Goal: Task Accomplishment & Management: Complete application form

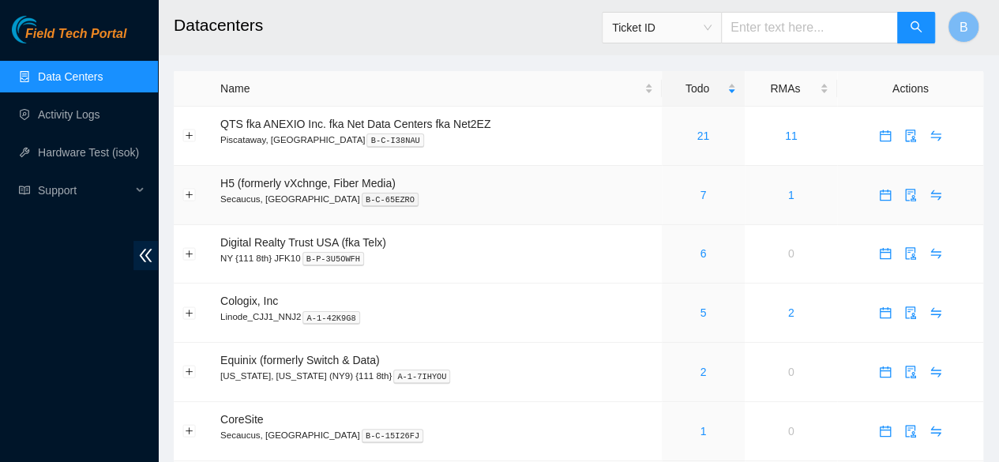
click at [695, 188] on div "7" at bounding box center [704, 194] width 66 height 17
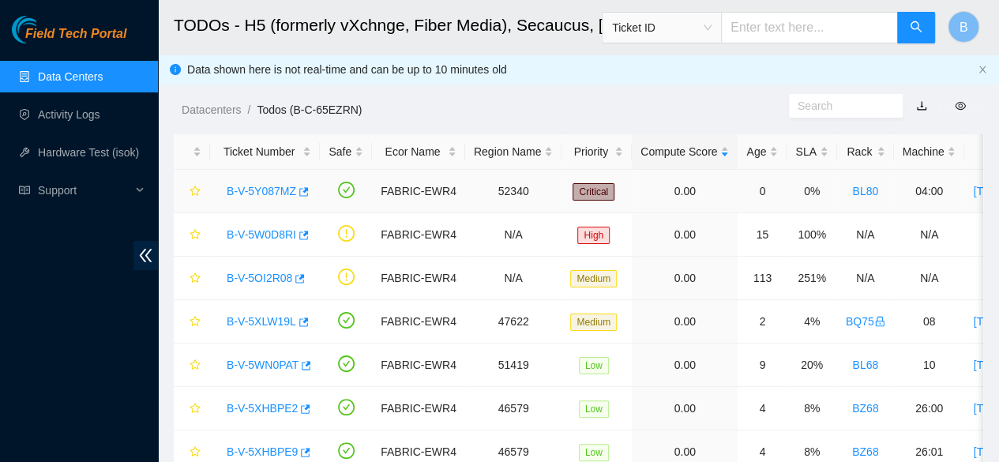
click at [265, 193] on link "B-V-5Y087MZ" at bounding box center [262, 191] width 70 height 13
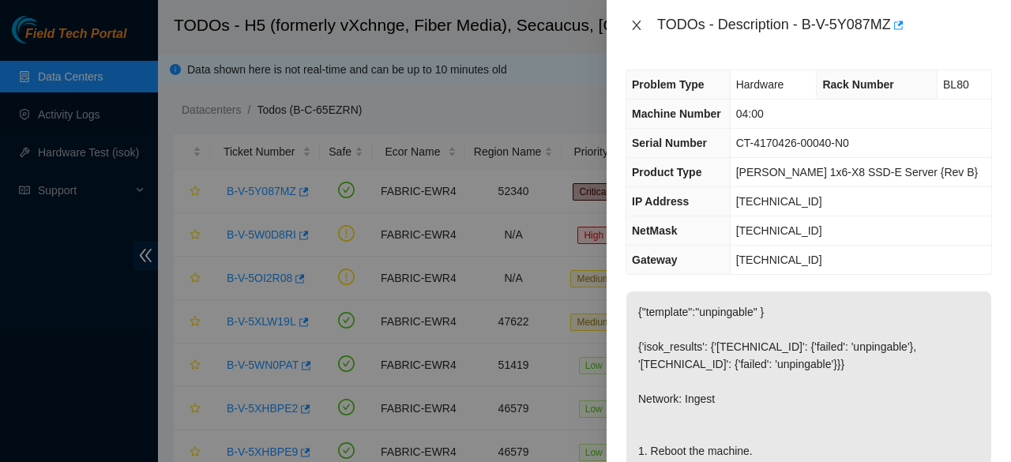
click at [636, 24] on icon "close" at bounding box center [636, 25] width 9 height 9
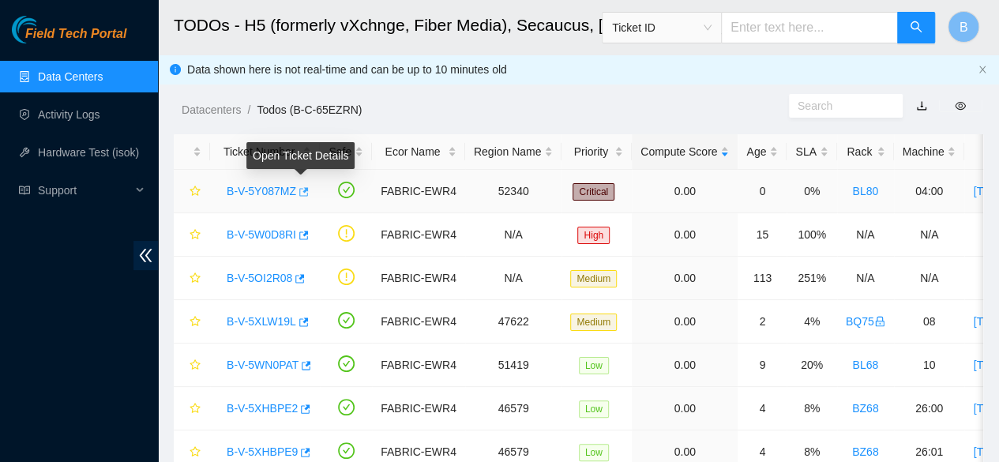
click at [299, 195] on icon "button" at bounding box center [303, 191] width 9 height 9
click at [52, 77] on link "Data Centers" at bounding box center [70, 76] width 65 height 13
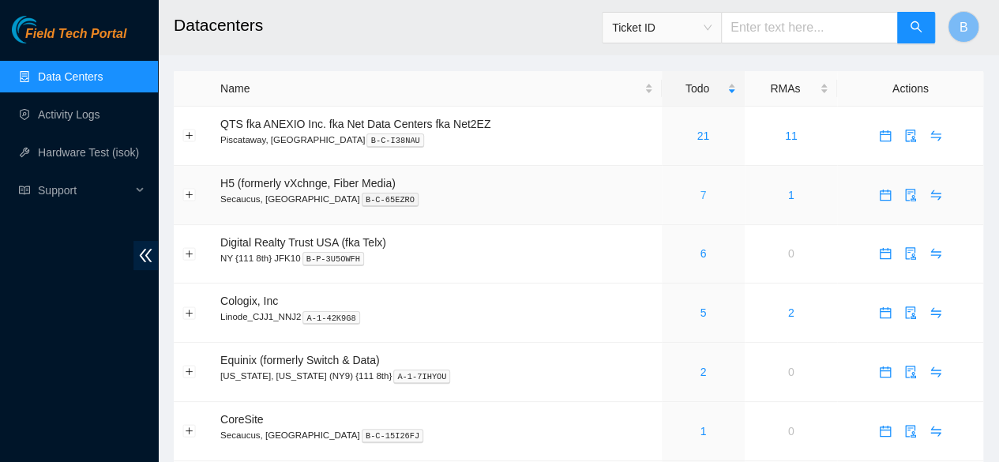
click at [700, 197] on link "7" at bounding box center [703, 195] width 6 height 13
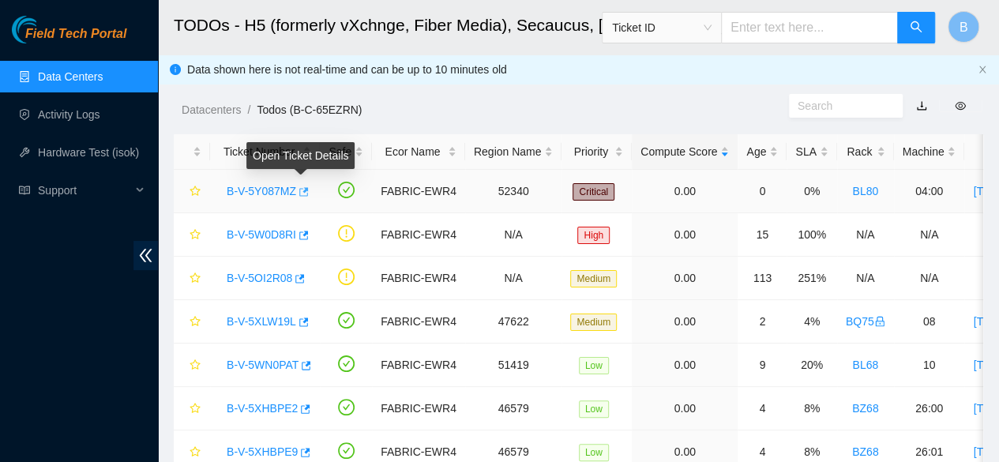
click at [303, 195] on icon "button" at bounding box center [302, 191] width 11 height 11
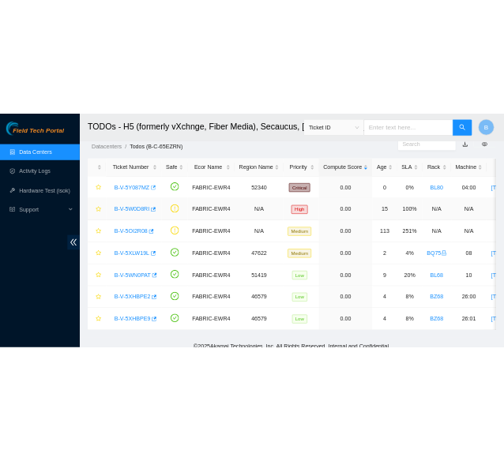
scroll to position [43, 0]
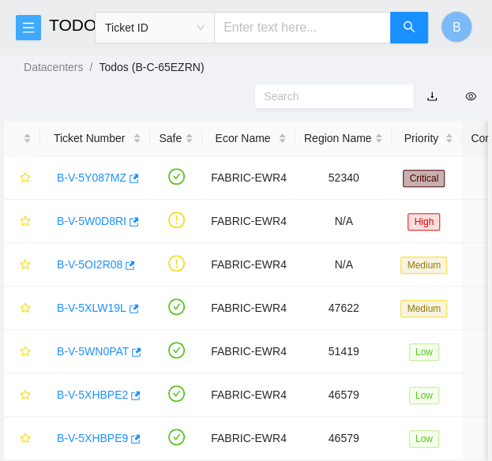
click at [33, 28] on icon "menu" at bounding box center [28, 27] width 13 height 13
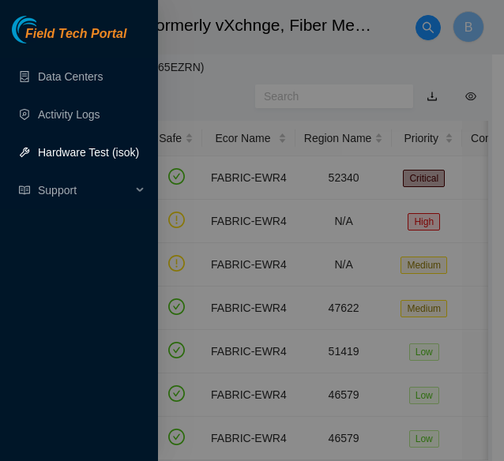
click at [98, 159] on link "Hardware Test (isok)" at bounding box center [88, 152] width 101 height 13
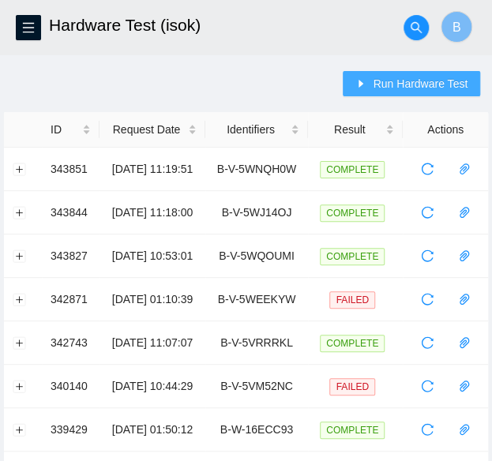
click at [400, 77] on span "Run Hardware Test" at bounding box center [420, 83] width 95 height 17
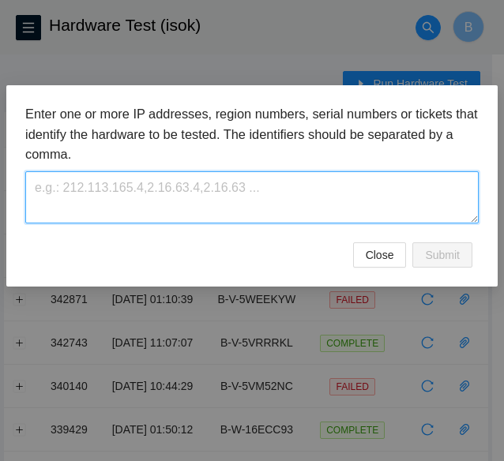
click at [107, 206] on textarea at bounding box center [251, 196] width 453 height 51
paste textarea "B-V-5Y087MZ"
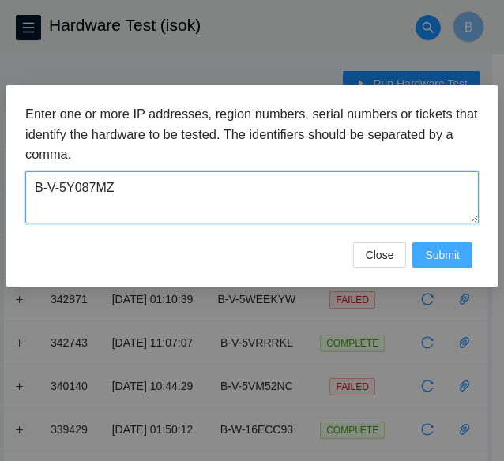
type textarea "B-V-5Y087MZ"
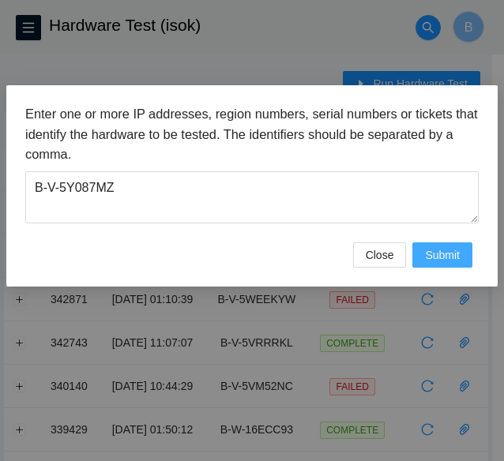
click at [452, 261] on span "Submit" at bounding box center [442, 254] width 35 height 17
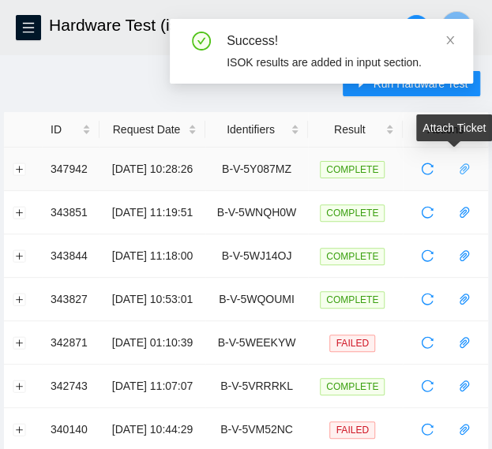
click at [476, 171] on span "paper-clip" at bounding box center [465, 169] width 24 height 13
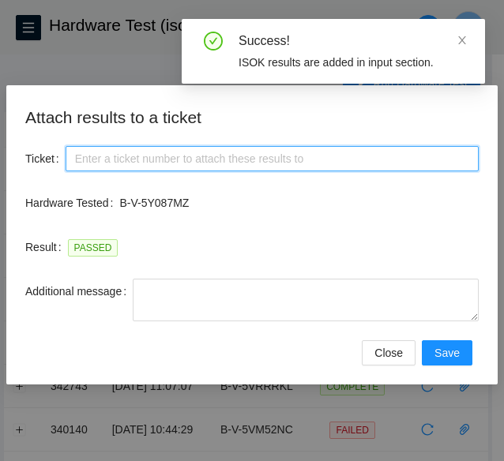
click at [122, 159] on input "Ticket" at bounding box center [272, 158] width 413 height 25
paste input "B-V-5Y087MZ"
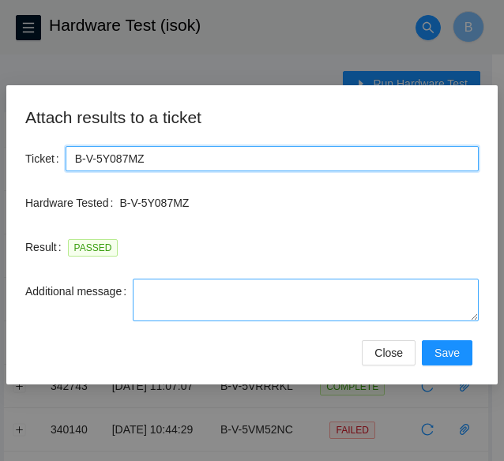
type input "B-V-5Y087MZ"
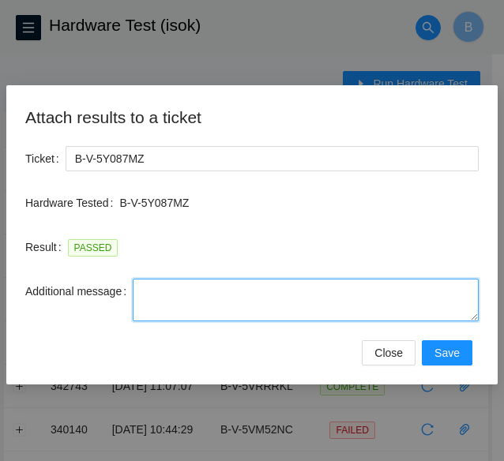
click at [193, 318] on textarea "Additional message" at bounding box center [306, 300] width 346 height 43
paste textarea "-Safely powered down machine -Replaced machine SN() with Machine SN() -Power on…"
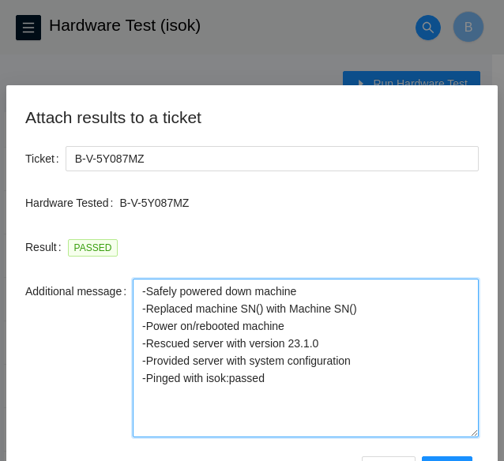
drag, startPoint x: 477, startPoint y: 314, endPoint x: 464, endPoint y: 431, distance: 117.7
click at [464, 431] on textarea "-Safely powered down machine -Replaced machine SN() with Machine SN() -Power on…" at bounding box center [306, 358] width 346 height 159
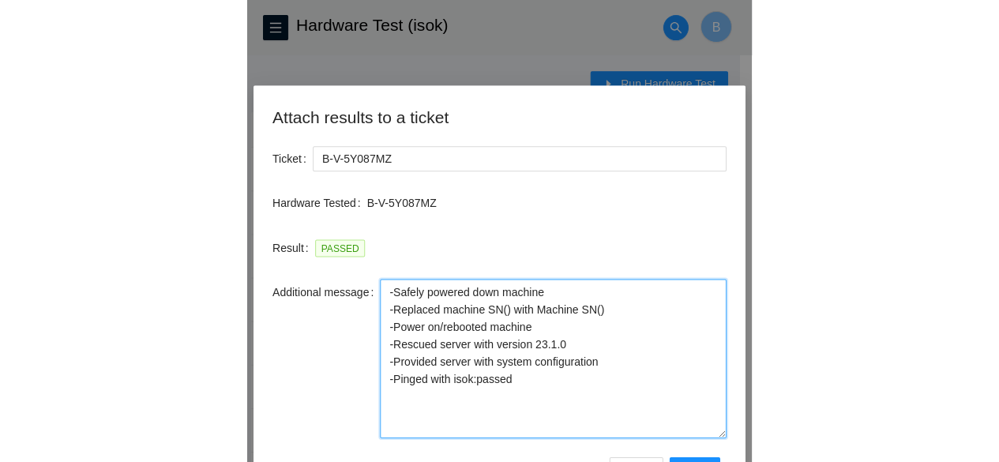
scroll to position [13, 0]
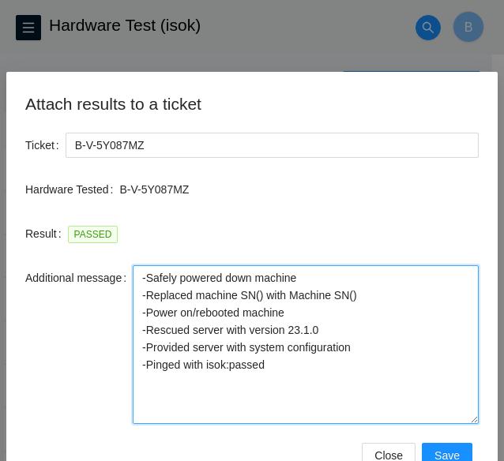
drag, startPoint x: 363, startPoint y: 291, endPoint x: 124, endPoint y: 295, distance: 238.6
click at [124, 295] on div "Additional message -Safely powered down machine -Replaced machine SN() with Mac…" at bounding box center [251, 344] width 453 height 159
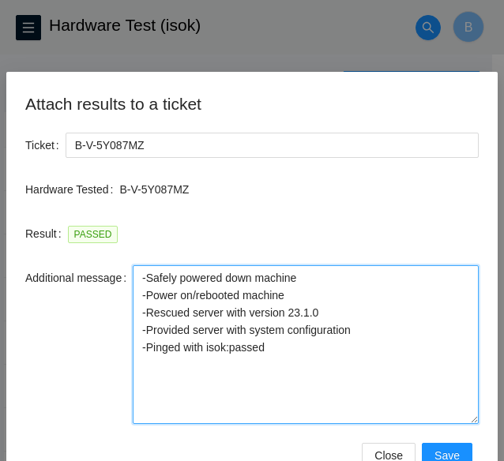
click at [322, 308] on textarea "-Safely powered down machine -Power on/rebooted machine -Rescued server with ve…" at bounding box center [306, 344] width 346 height 159
type textarea "-Safely powered down machine -Power on/rebooted machine -Rescued server with ve…"
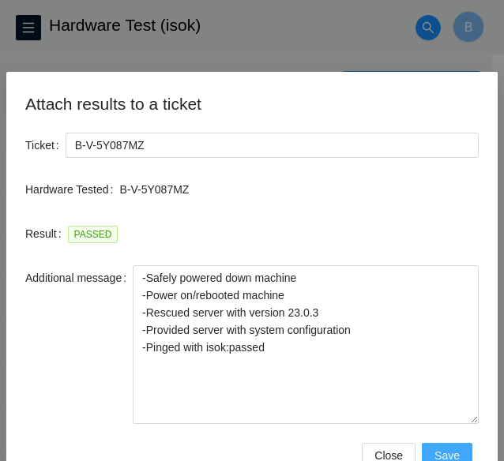
click at [437, 449] on span "Save" at bounding box center [446, 455] width 25 height 17
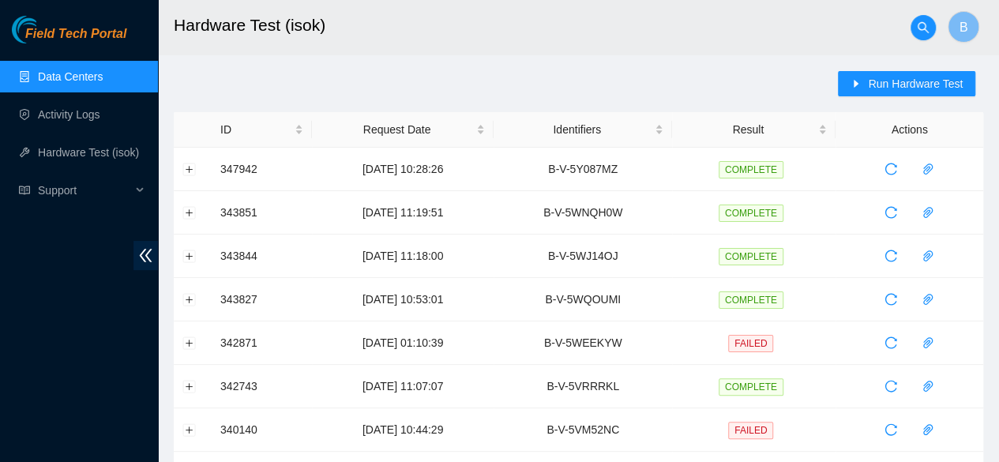
click at [81, 70] on link "Data Centers" at bounding box center [70, 76] width 65 height 13
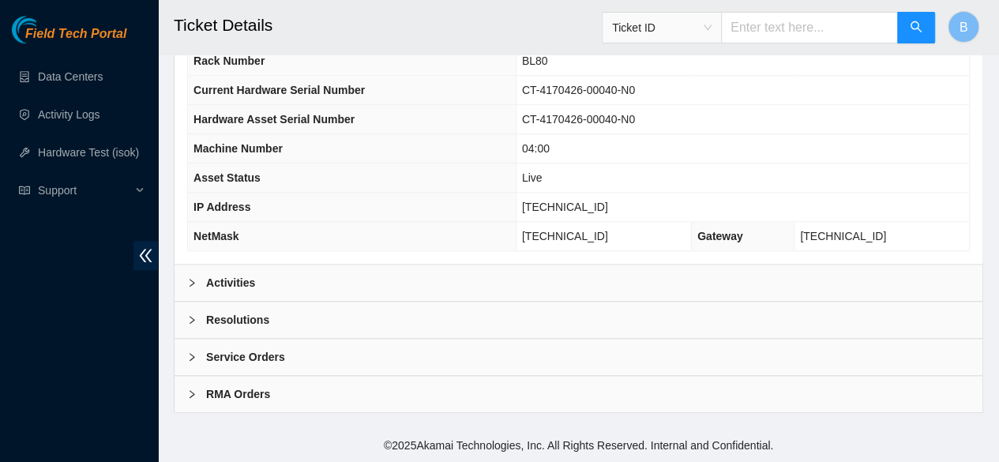
scroll to position [611, 0]
click at [224, 288] on b "Activities" at bounding box center [230, 282] width 49 height 17
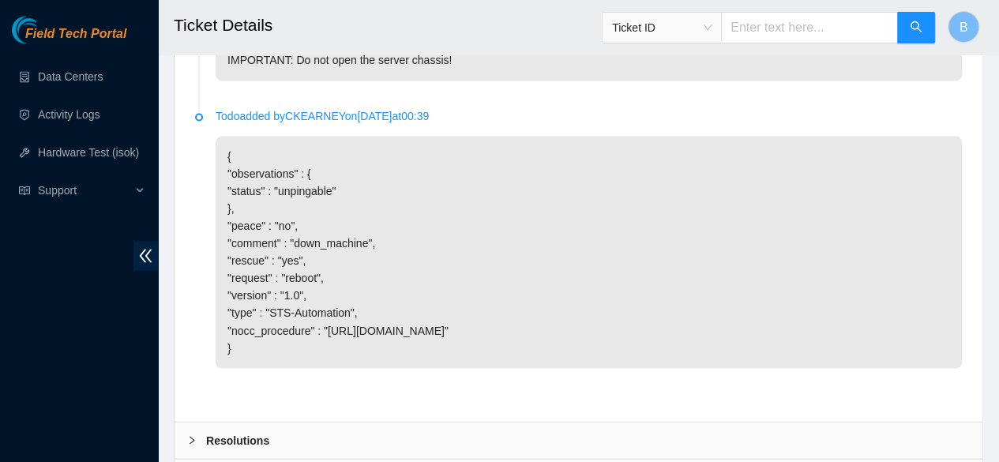
scroll to position [1340, 0]
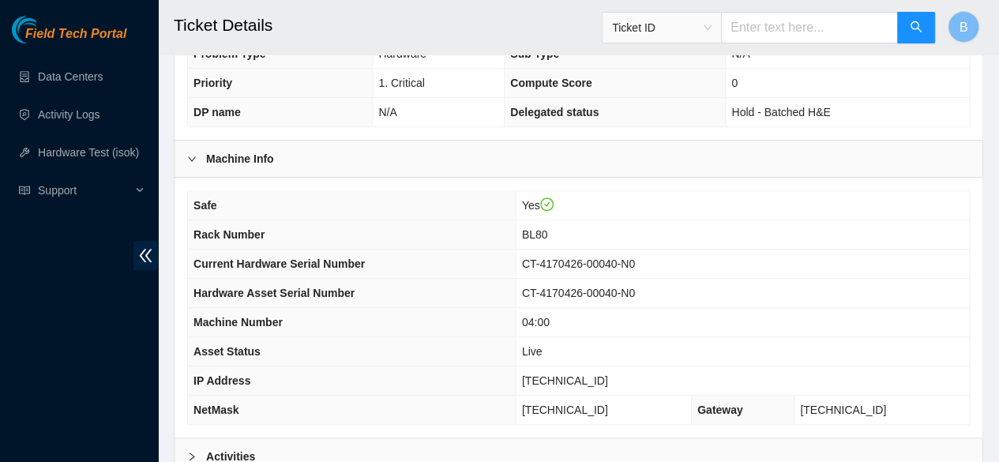
scroll to position [618, 0]
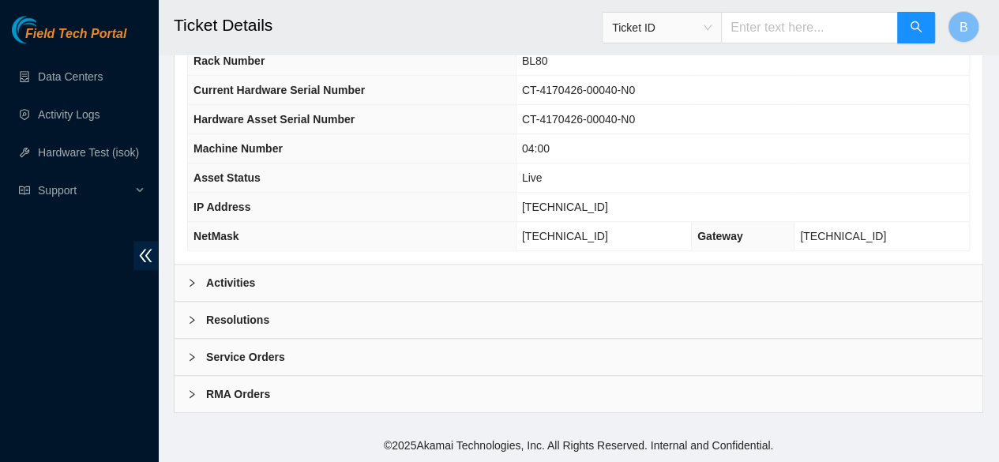
click at [215, 284] on b "Activities" at bounding box center [230, 282] width 49 height 17
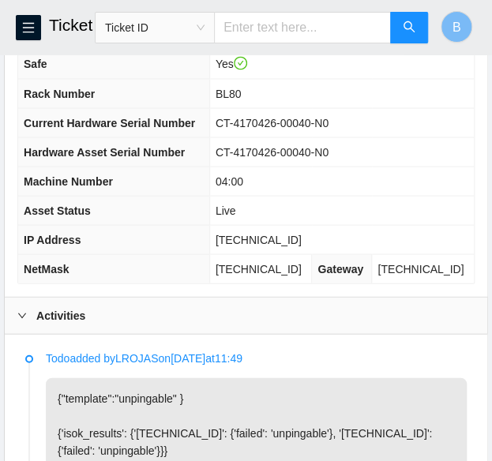
scroll to position [646, 0]
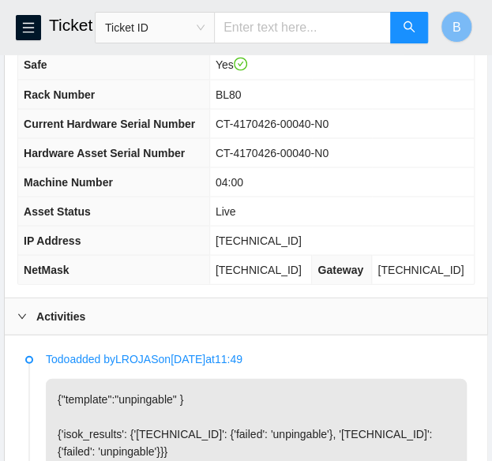
click at [270, 246] on span "23.15.6.50" at bounding box center [259, 240] width 86 height 13
copy span "23.15.6.50"
click at [262, 276] on span "255.255.255.192" at bounding box center [259, 269] width 86 height 13
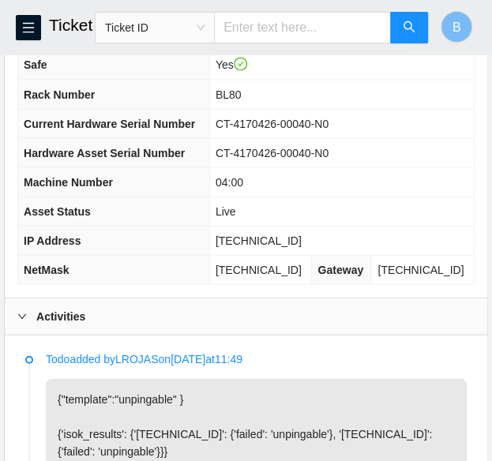
click at [262, 276] on span "255.255.255.192" at bounding box center [259, 269] width 86 height 13
copy span "255.255.255.192"
click at [242, 100] on span "BL80" at bounding box center [229, 94] width 26 height 13
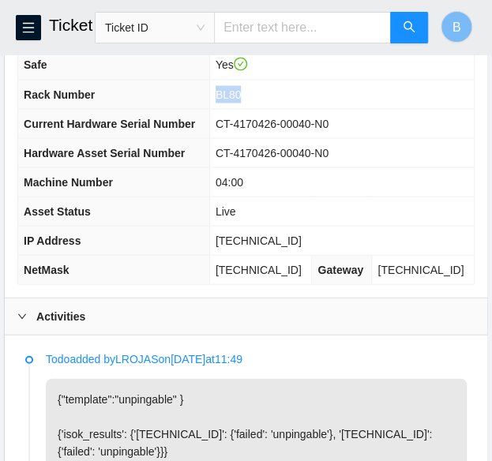
click at [242, 100] on span "BL80" at bounding box center [229, 94] width 26 height 13
copy span "BL80"
click at [243, 188] on span "04:00" at bounding box center [230, 181] width 28 height 13
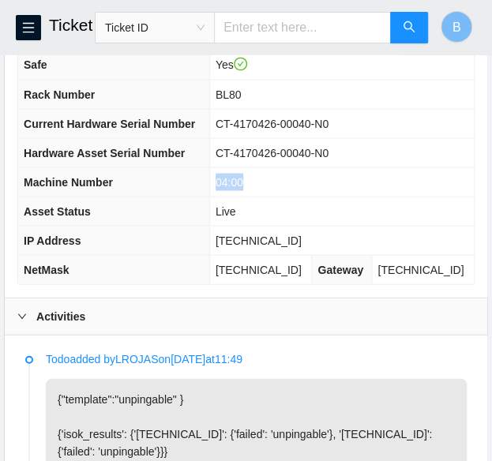
copy span "04:00"
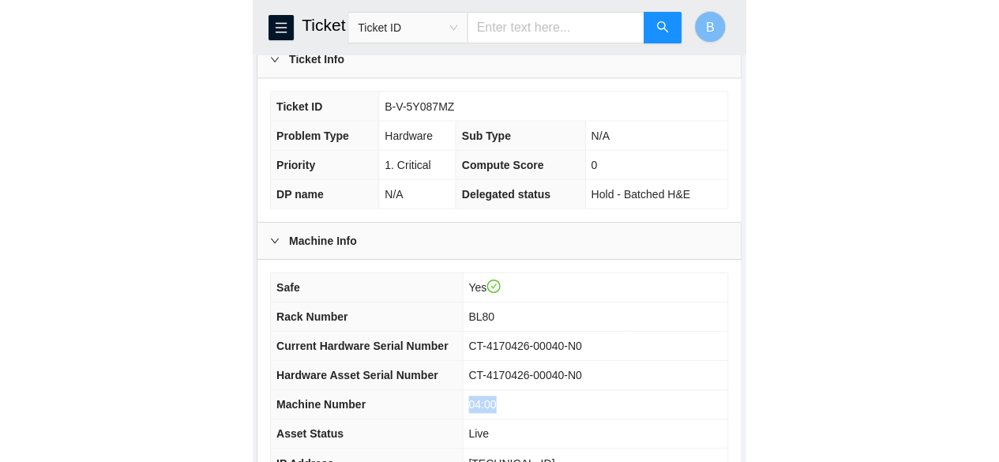
scroll to position [423, 0]
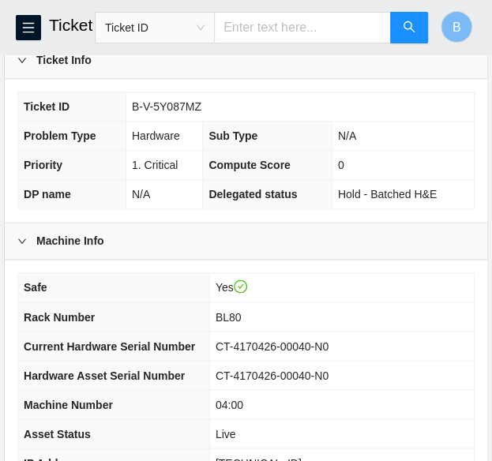
click at [182, 113] on span "B-V-5Y087MZ" at bounding box center [167, 106] width 70 height 13
copy span "B-V-5Y087MZ"
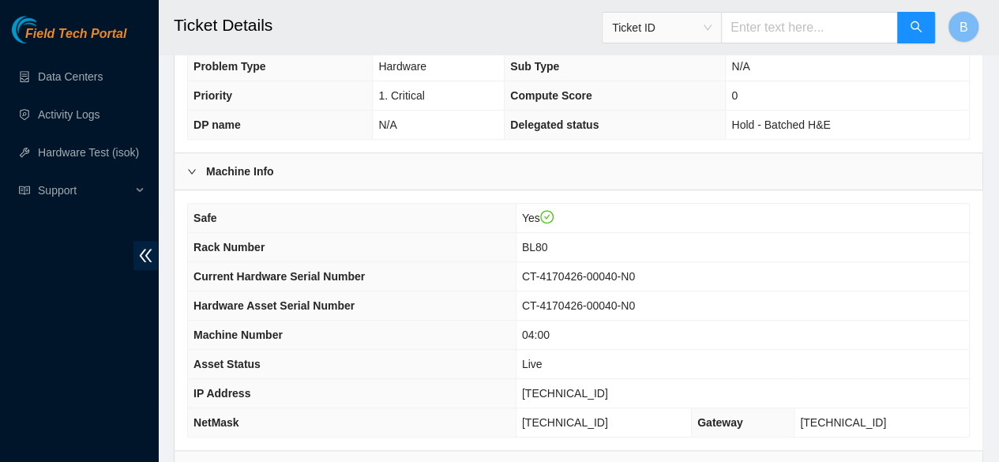
scroll to position [441, 0]
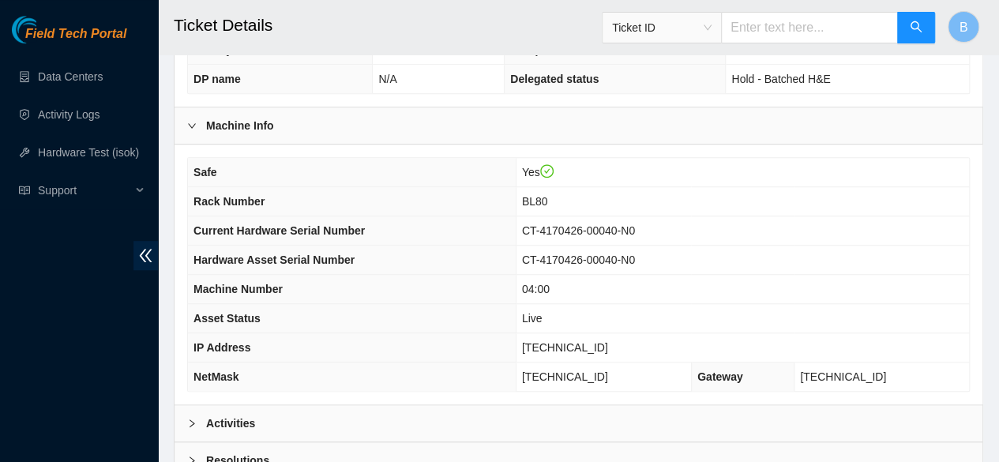
scroll to position [618, 0]
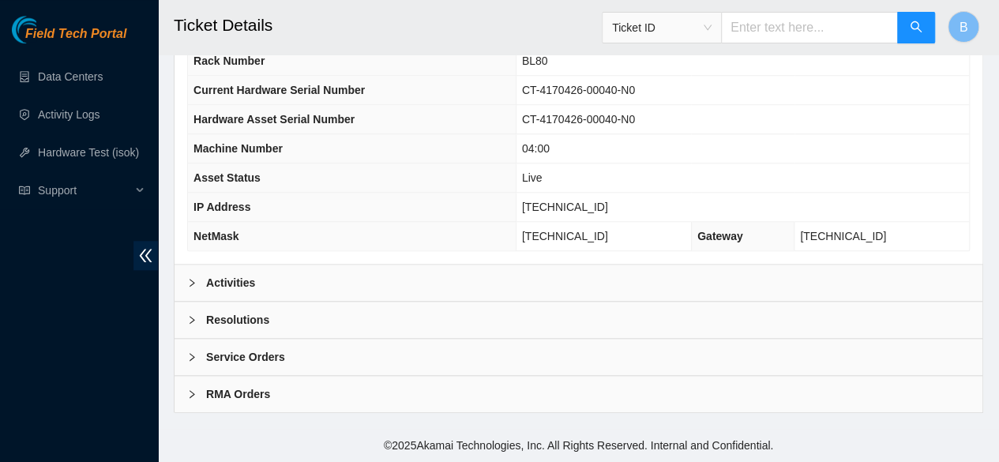
click at [203, 314] on div at bounding box center [196, 319] width 19 height 17
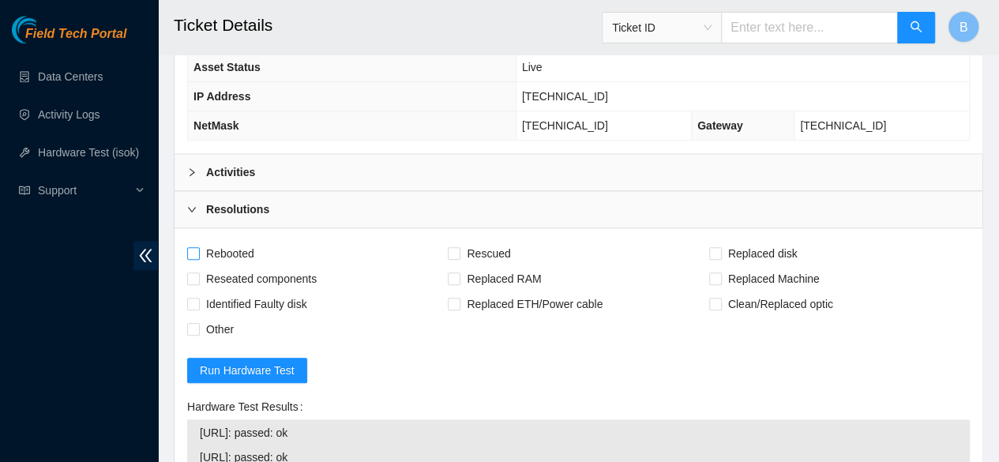
scroll to position [721, 0]
click at [187, 258] on input "Rebooted" at bounding box center [192, 251] width 11 height 11
checkbox input "true"
click at [454, 258] on input "Rescued" at bounding box center [453, 251] width 11 height 11
checkbox input "true"
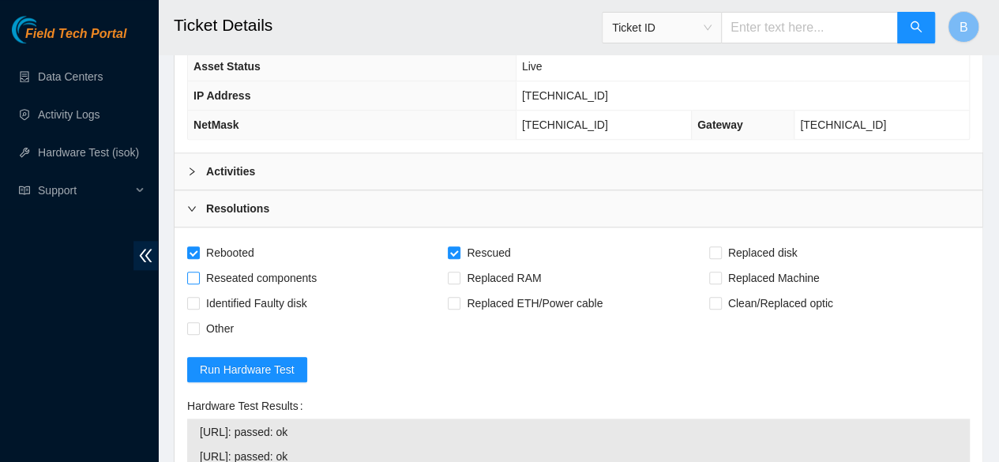
click at [196, 283] on input "Reseated components" at bounding box center [192, 277] width 11 height 11
checkbox input "true"
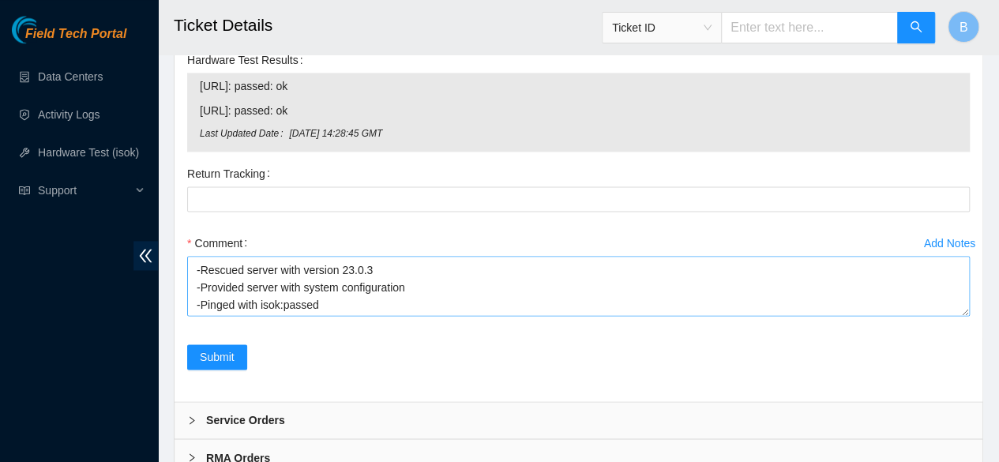
scroll to position [35, 0]
click at [212, 363] on span "Submit" at bounding box center [217, 356] width 35 height 17
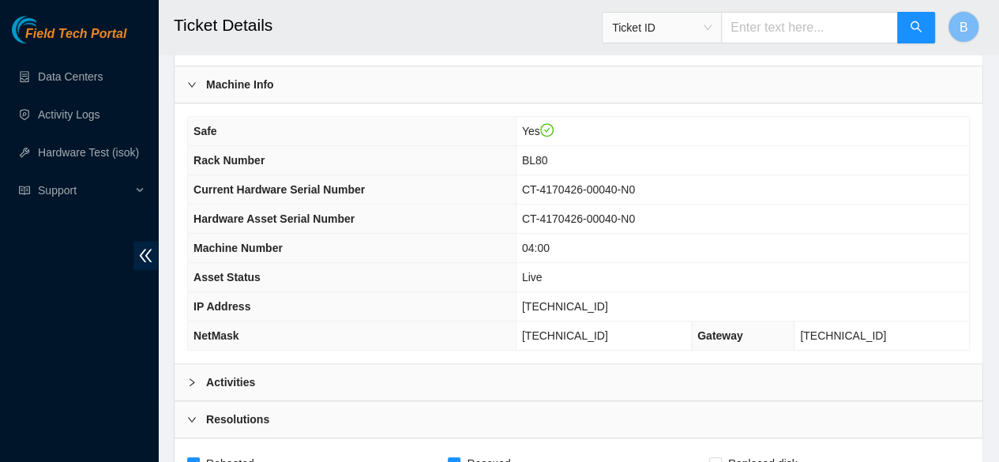
scroll to position [0, 0]
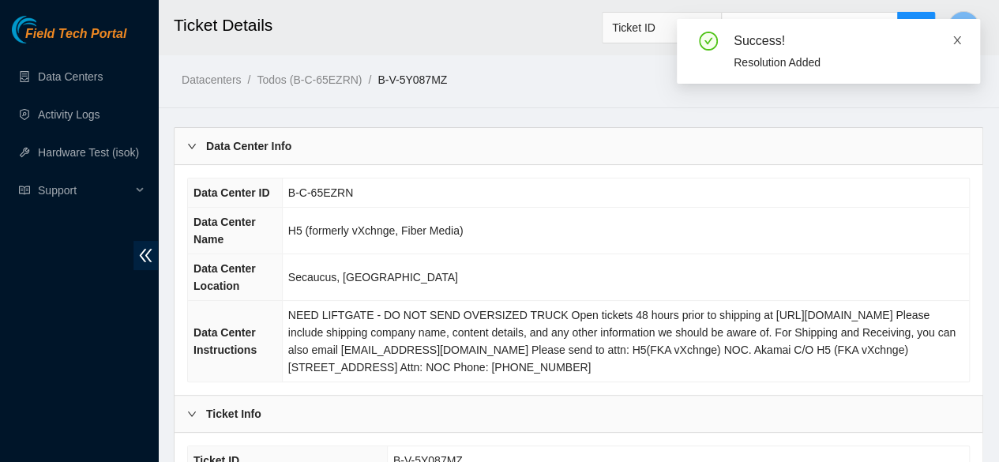
click at [961, 44] on icon "close" at bounding box center [957, 40] width 11 height 11
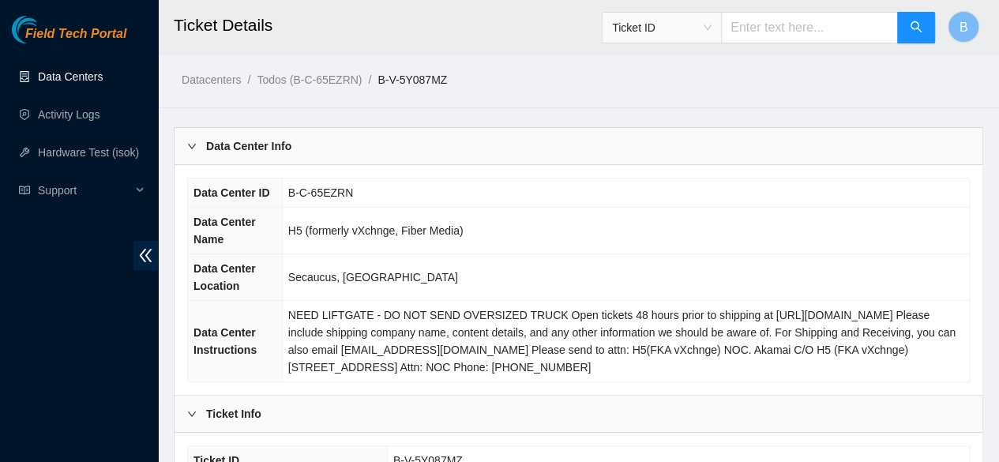
click at [59, 81] on link "Data Centers" at bounding box center [70, 76] width 65 height 13
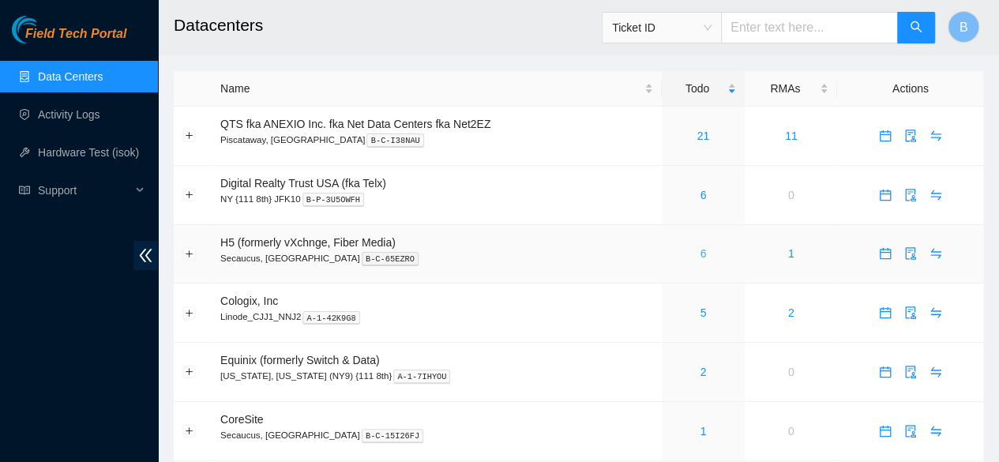
click at [701, 252] on link "6" at bounding box center [703, 253] width 6 height 13
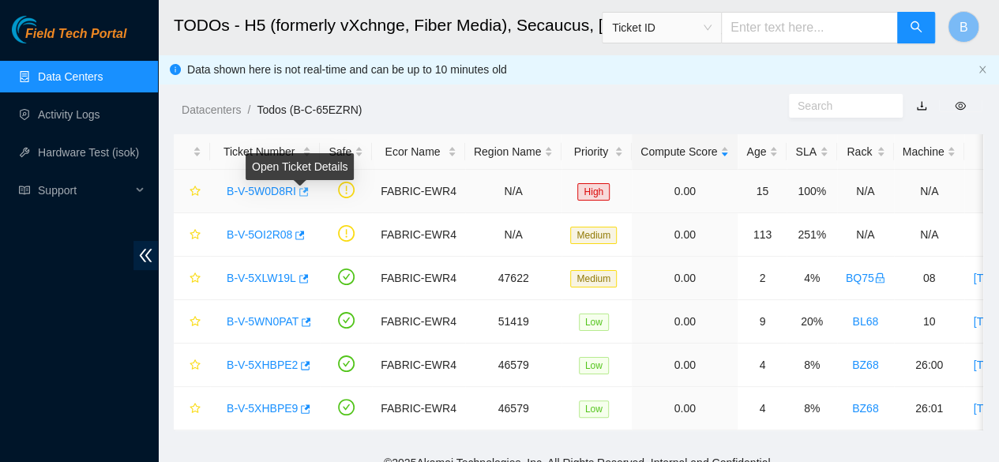
click at [300, 194] on icon "button" at bounding box center [302, 191] width 11 height 11
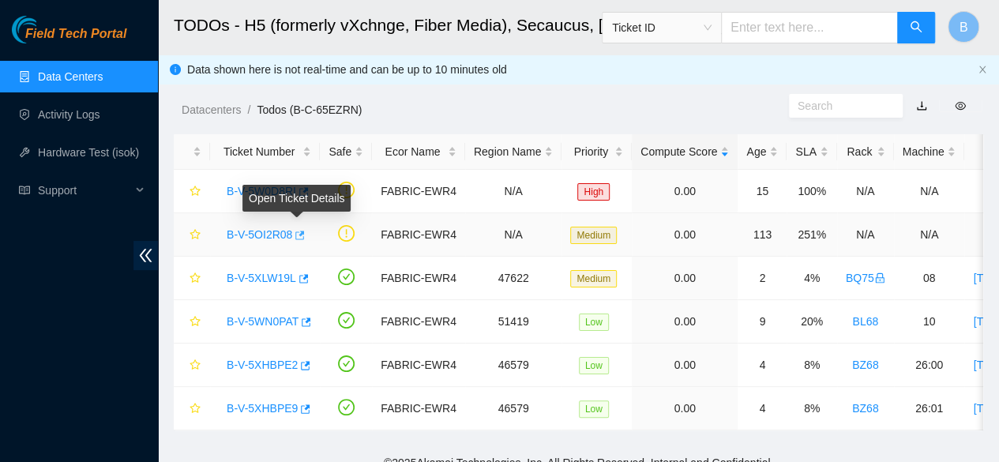
click at [299, 237] on icon "button" at bounding box center [298, 235] width 11 height 11
click at [63, 76] on link "Data Centers" at bounding box center [70, 76] width 65 height 13
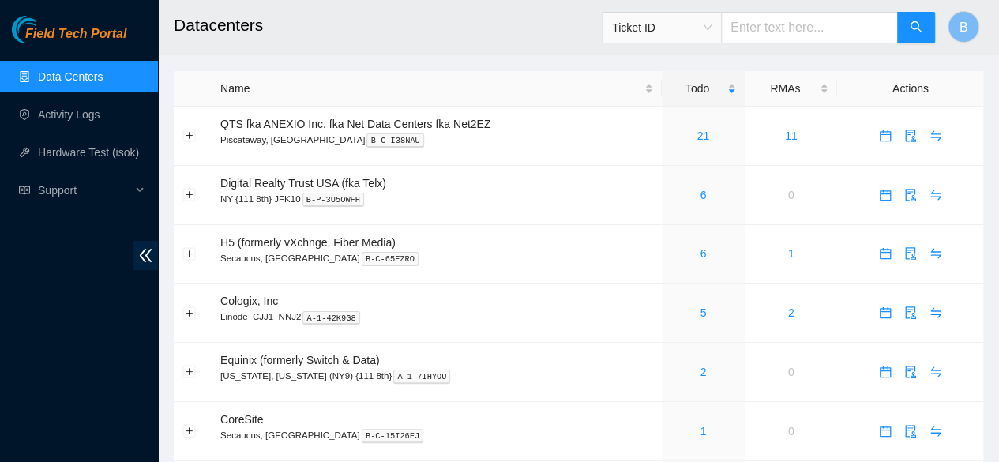
click at [71, 73] on link "Data Centers" at bounding box center [70, 76] width 65 height 13
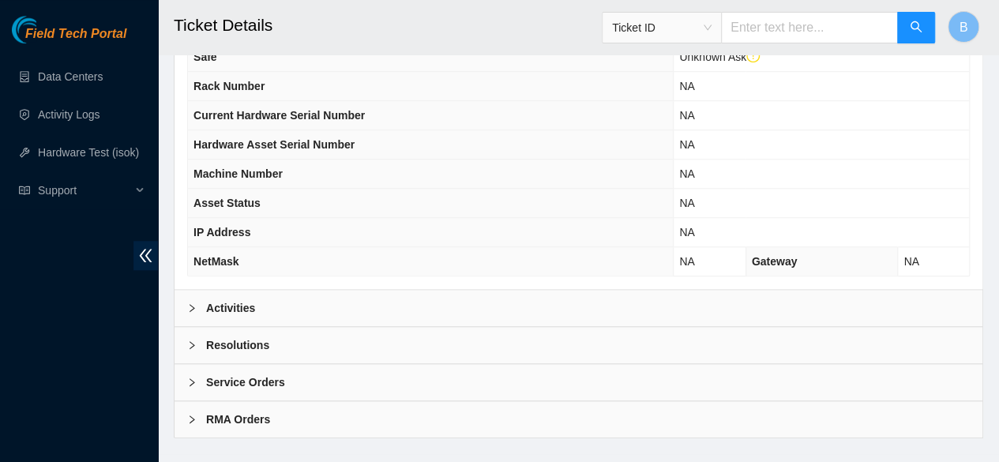
scroll to position [615, 0]
click at [226, 313] on b "Activities" at bounding box center [230, 307] width 49 height 17
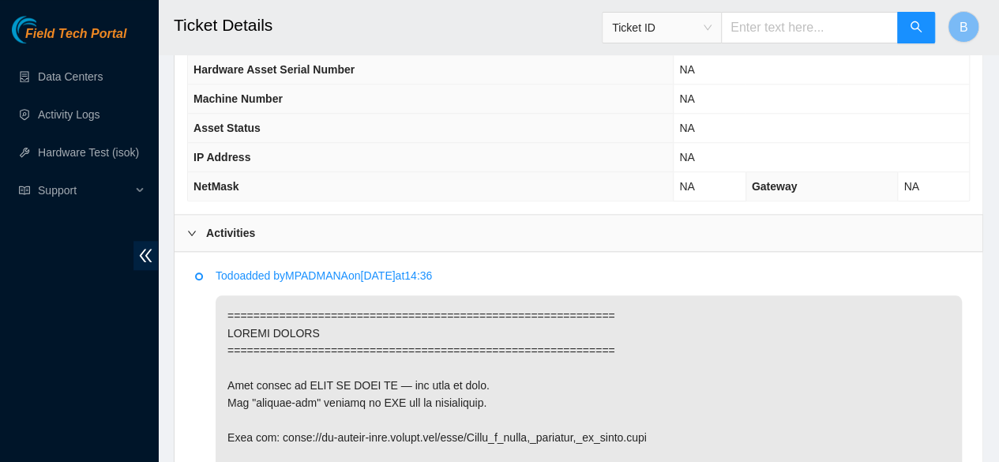
scroll to position [686, 0]
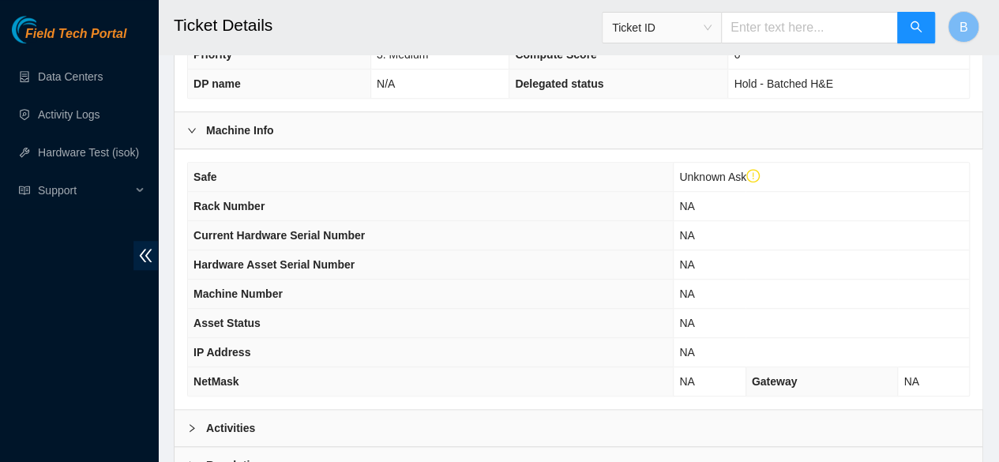
scroll to position [649, 0]
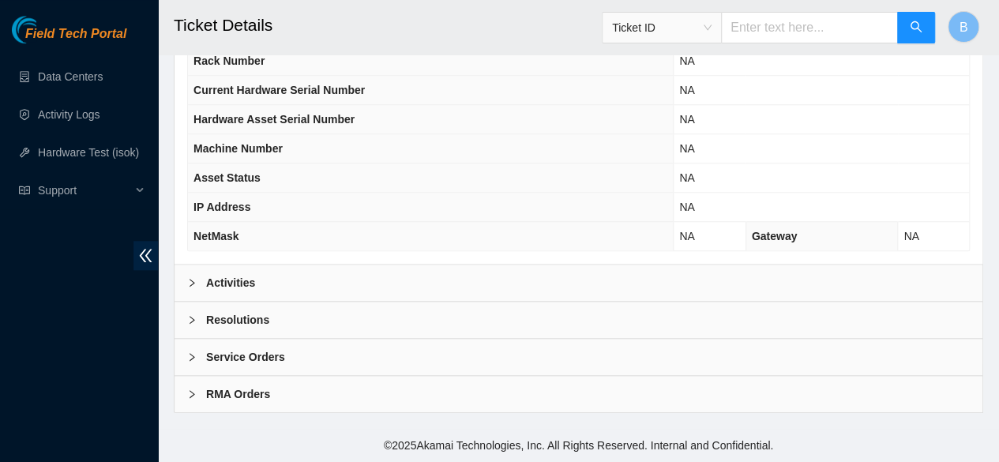
click at [248, 288] on b "Activities" at bounding box center [230, 282] width 49 height 17
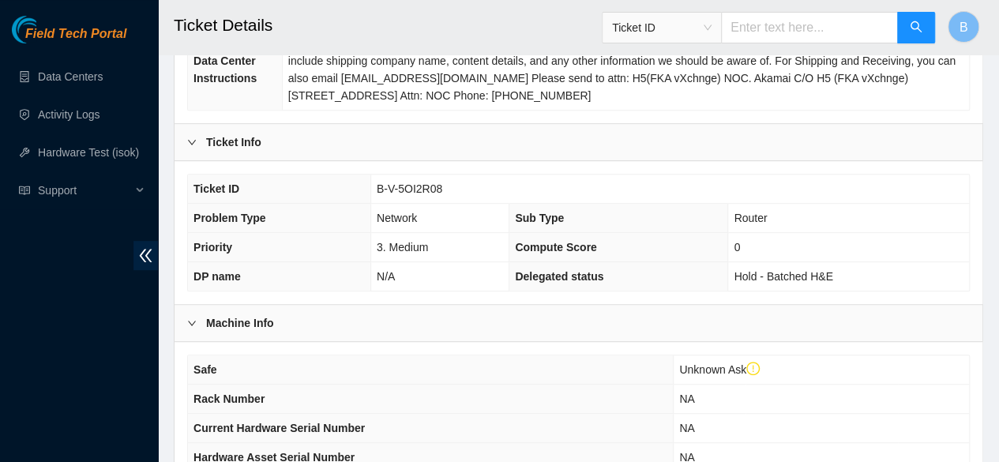
scroll to position [0, 0]
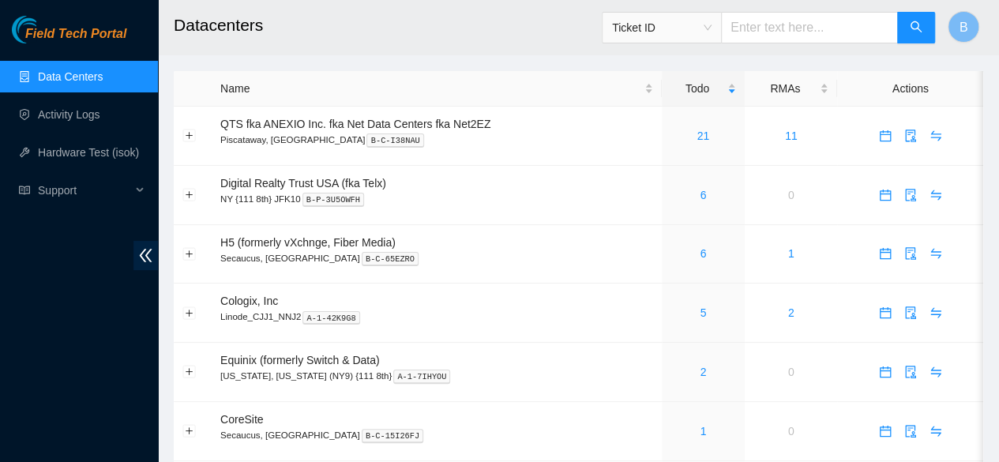
scroll to position [227, 0]
click at [700, 249] on link "6" at bounding box center [703, 253] width 6 height 13
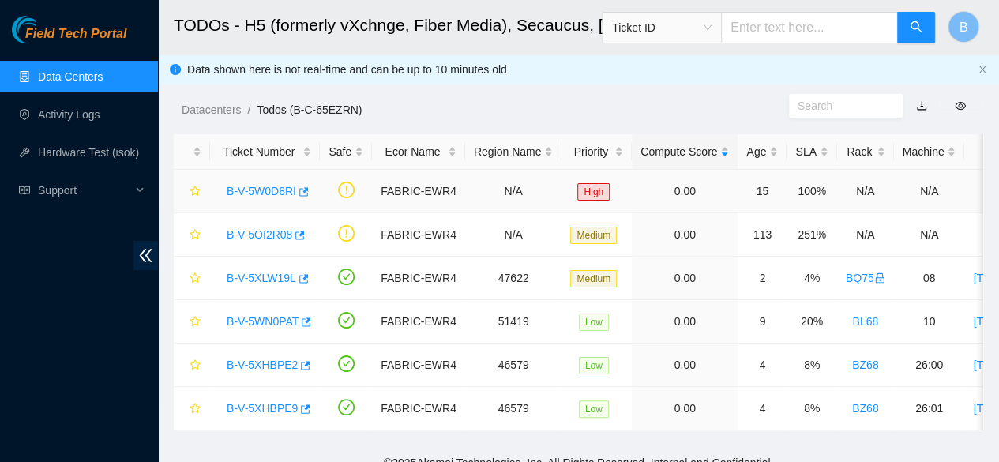
click at [306, 197] on div "B-V-5W0D8RI" at bounding box center [265, 191] width 92 height 25
click at [297, 186] on button "button" at bounding box center [302, 191] width 13 height 25
click at [302, 325] on icon "button" at bounding box center [306, 322] width 9 height 9
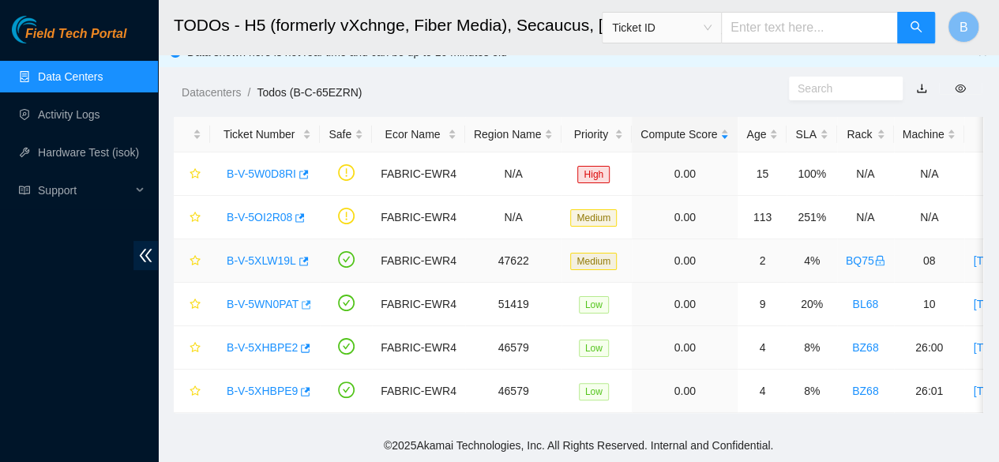
scroll to position [24, 0]
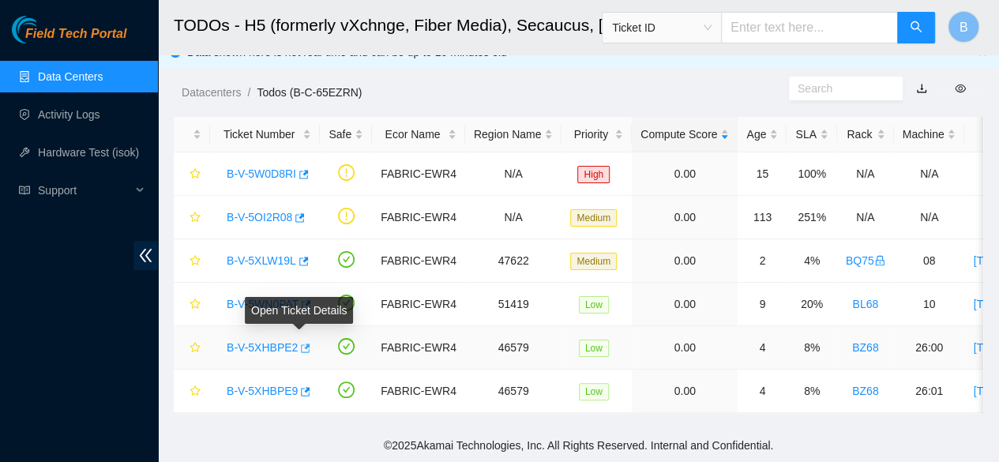
click at [303, 344] on icon "button" at bounding box center [305, 348] width 9 height 9
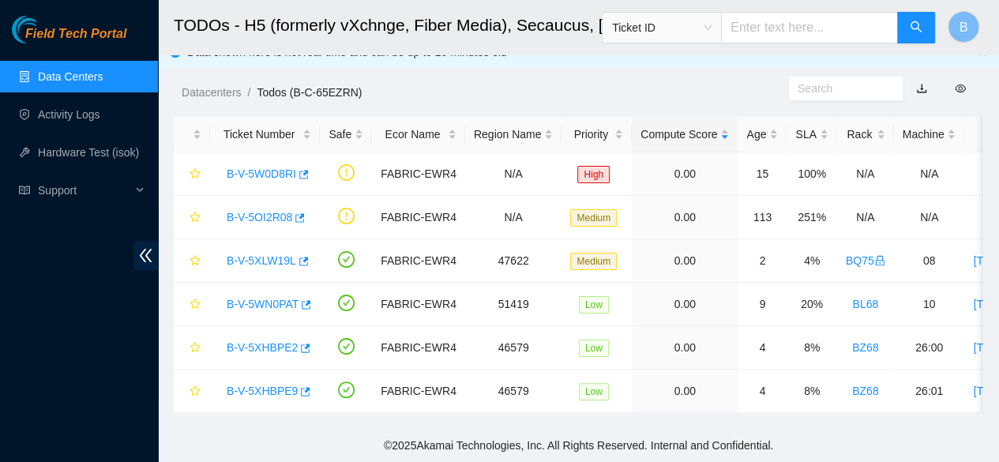
click at [70, 70] on link "Data Centers" at bounding box center [70, 76] width 65 height 13
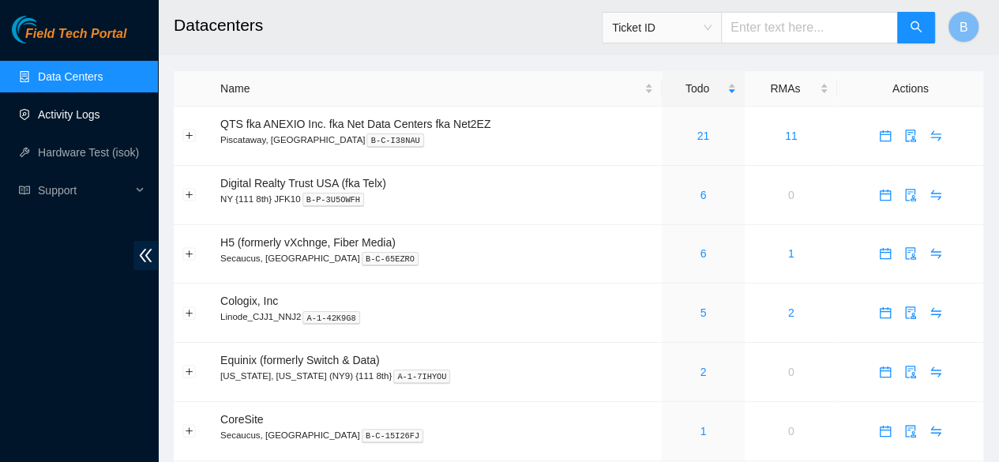
click at [62, 117] on link "Activity Logs" at bounding box center [69, 114] width 62 height 13
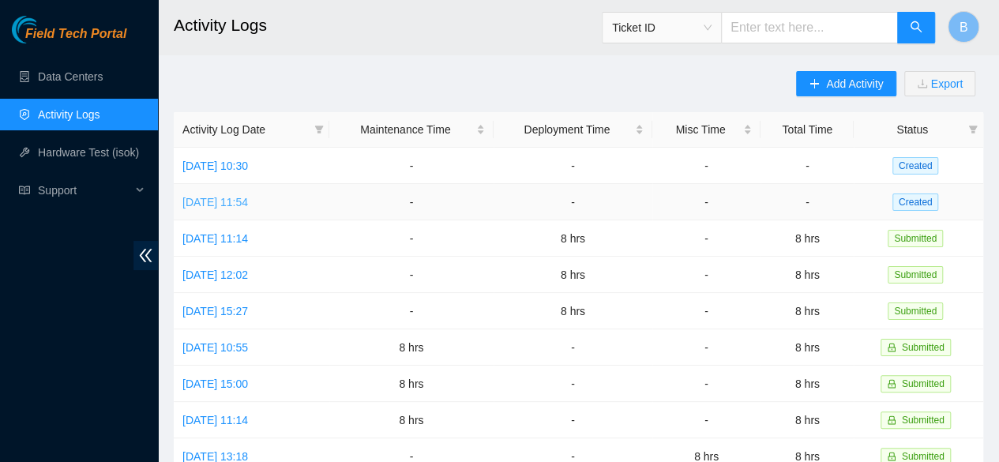
click at [248, 203] on link "Mon, 06 Oct 2025 11:54" at bounding box center [215, 202] width 66 height 13
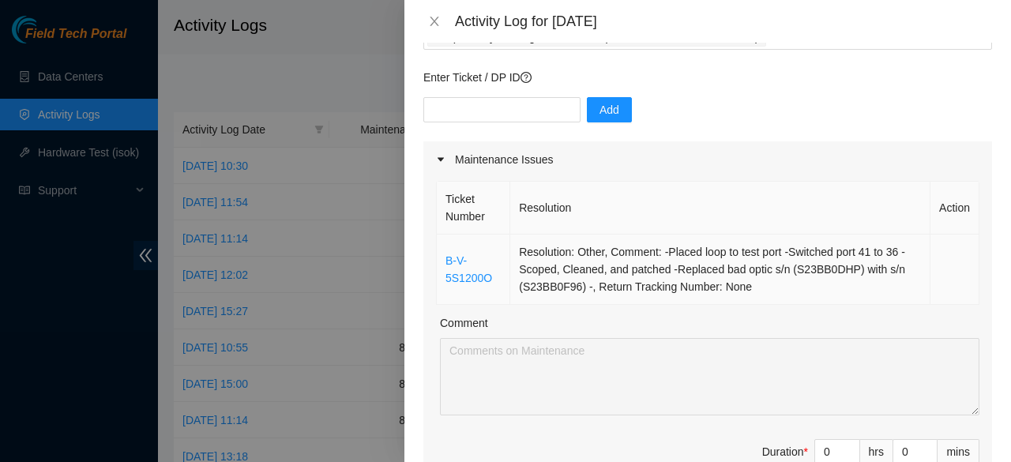
scroll to position [107, 0]
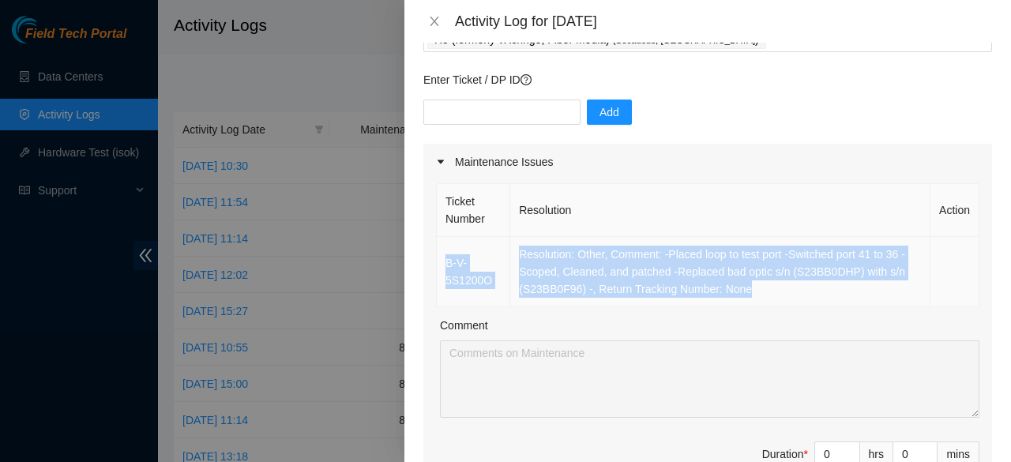
drag, startPoint x: 772, startPoint y: 286, endPoint x: 445, endPoint y: 261, distance: 327.1
click at [445, 261] on tr "B-V-5S1200O Resolution: Other, Comment: -Placed loop to test port -Switched por…" at bounding box center [708, 272] width 543 height 70
copy tr "B-V-5S1200O Resolution: Other, Comment: -Placed loop to test port -Switched por…"
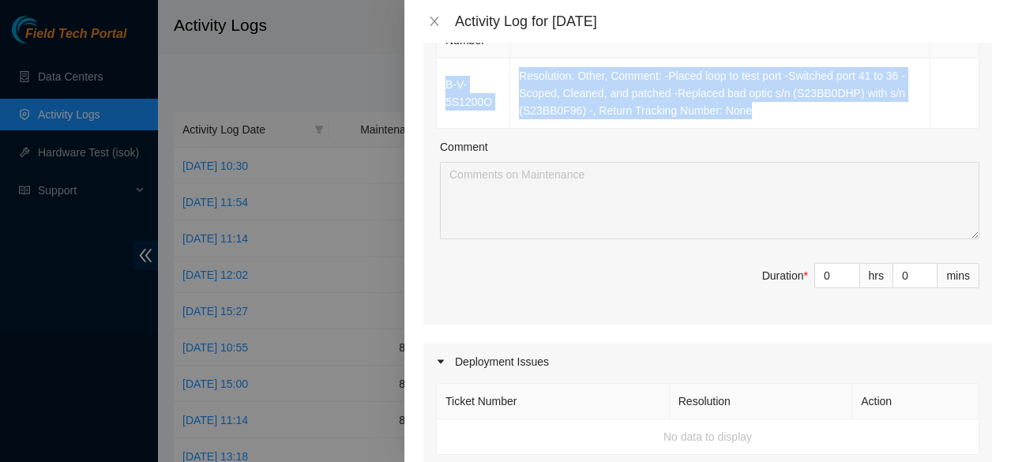
scroll to position [287, 0]
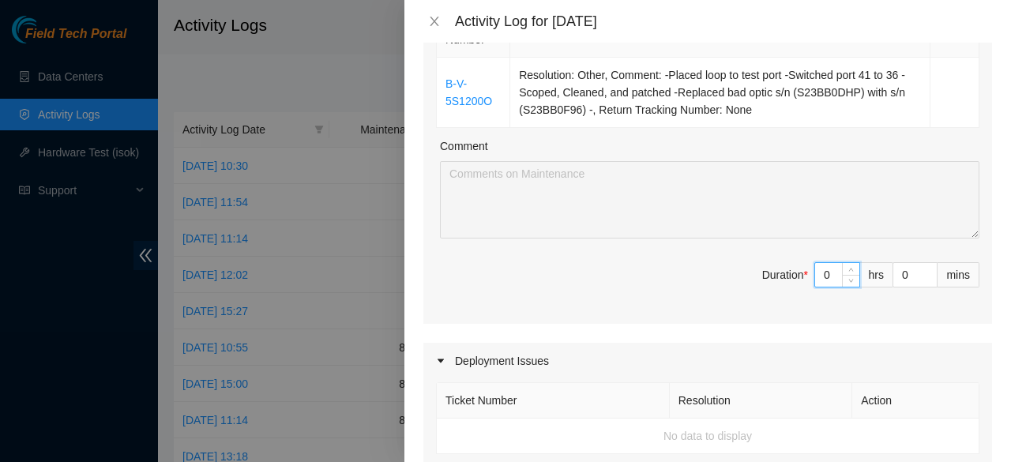
click at [828, 271] on input "0" at bounding box center [837, 275] width 44 height 24
type input "4"
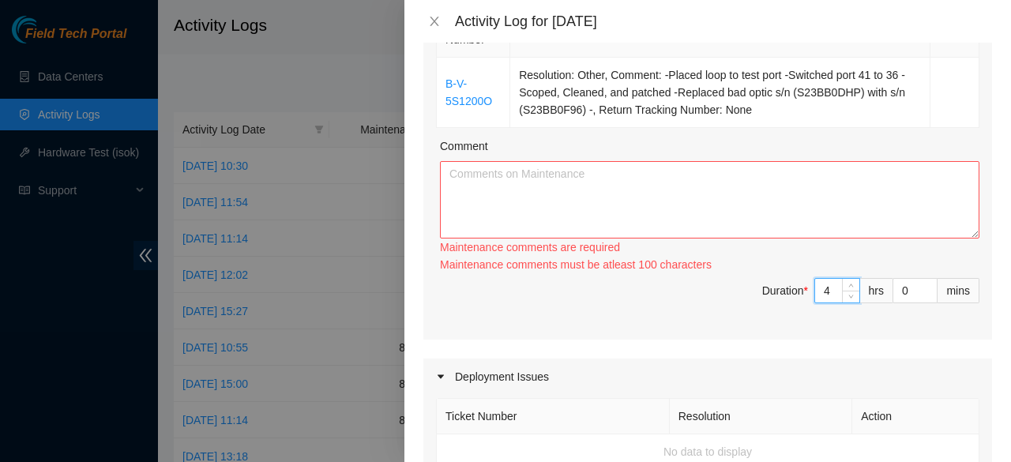
type input "4"
click at [496, 214] on textarea "Comment" at bounding box center [709, 199] width 539 height 77
paste textarea "B-V-5S1200O Resolution: Other, Comment: -Placed loop to test port -Switched por…"
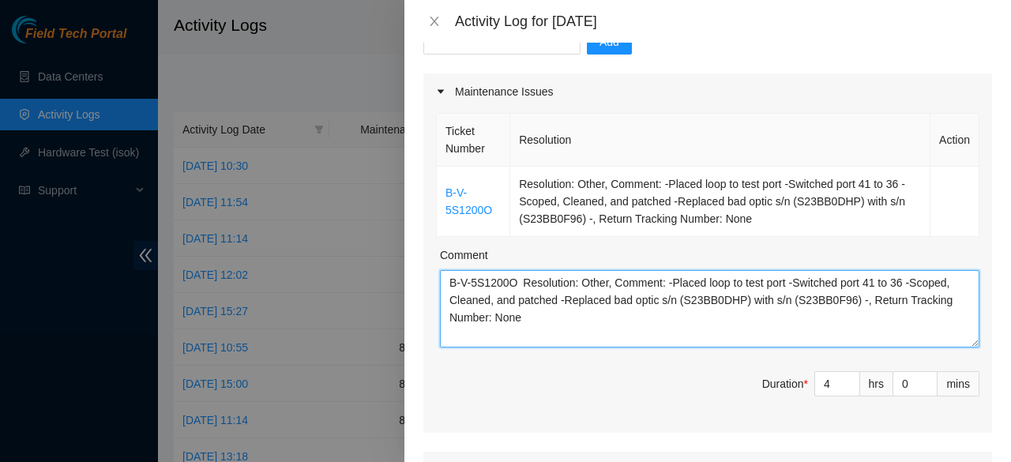
scroll to position [102, 0]
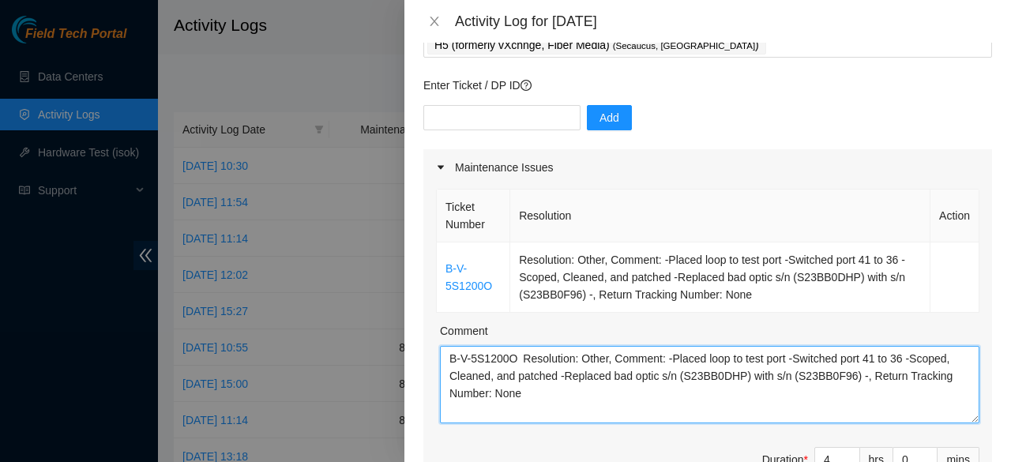
type textarea "B-V-5S1200O Resolution: Other, Comment: -Placed loop to test port -Switched por…"
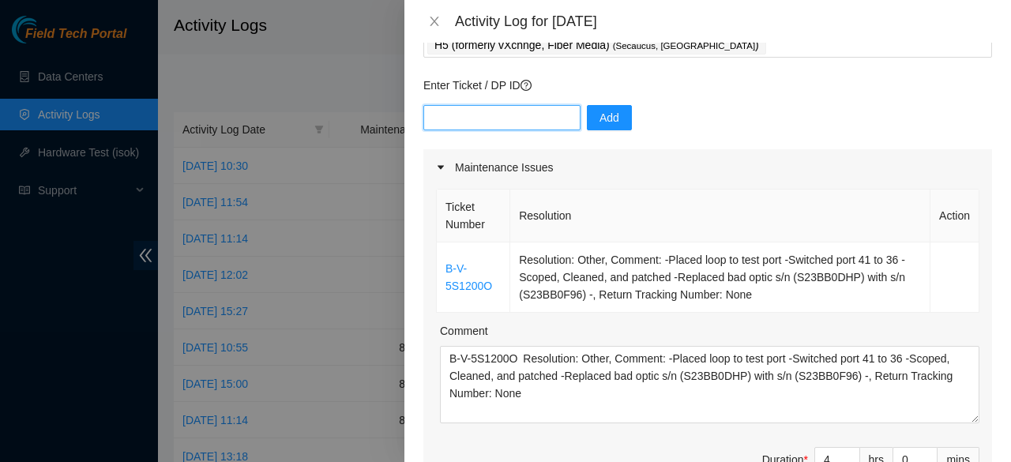
click at [468, 121] on input "text" at bounding box center [501, 117] width 157 height 25
paste input "DP84371"
click at [431, 115] on input "DP84371" at bounding box center [501, 117] width 157 height 25
type input "DP84371"
click at [603, 121] on span "Add" at bounding box center [610, 117] width 20 height 17
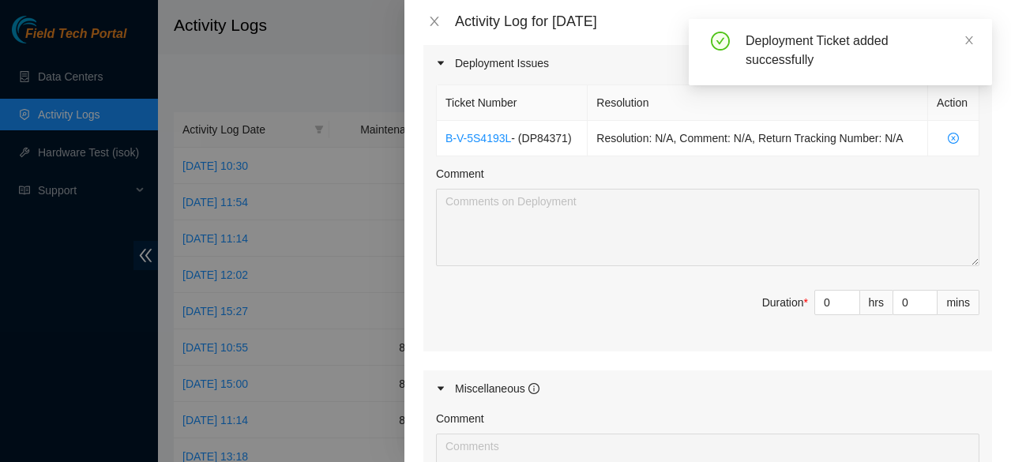
scroll to position [585, 0]
click at [825, 301] on input "0" at bounding box center [837, 302] width 44 height 24
type input "4"
type input "8"
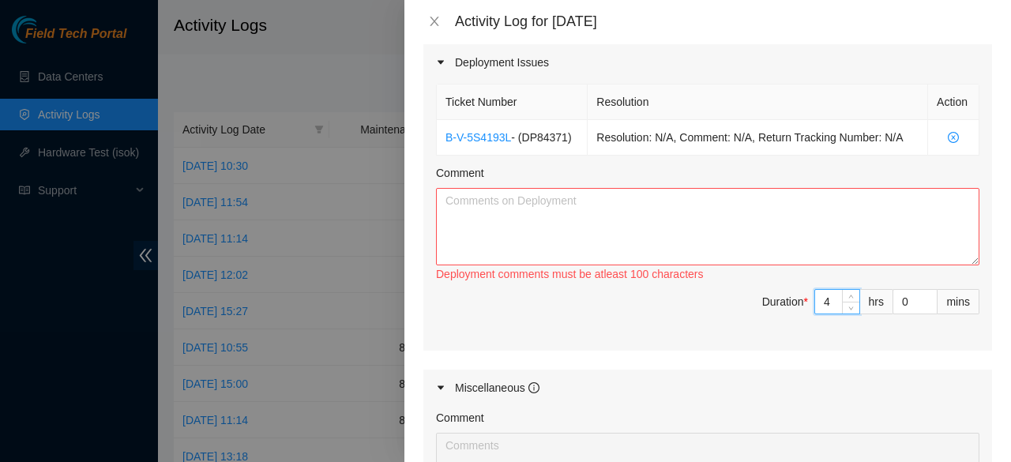
type input "4"
click at [519, 216] on textarea "Comment" at bounding box center [707, 226] width 543 height 77
paste textarea "DP84371"
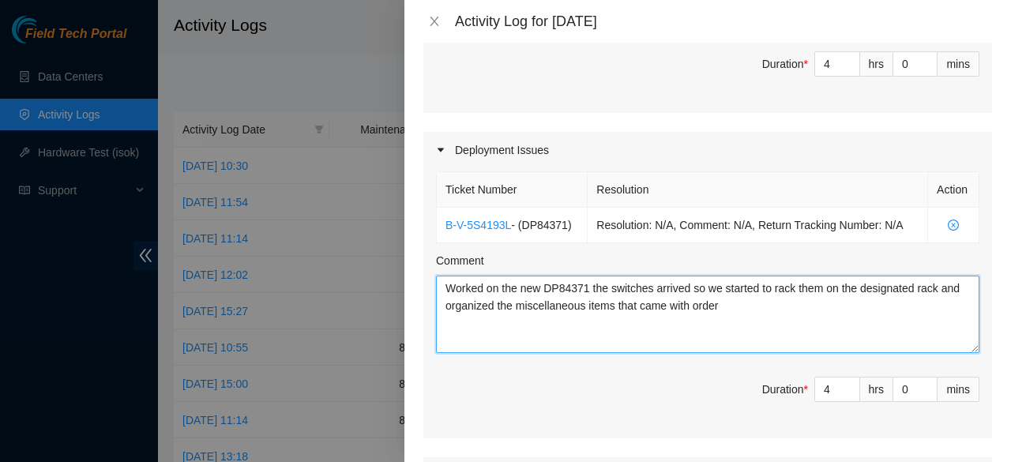
scroll to position [882, 0]
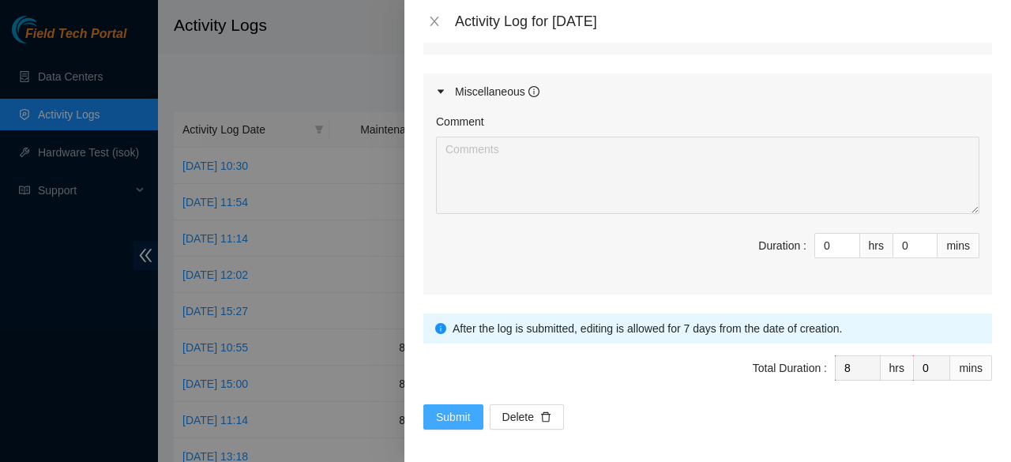
type textarea "Worked on the new DP84371 the switches arrived so we started to rack them on th…"
click at [447, 412] on span "Submit" at bounding box center [453, 416] width 35 height 17
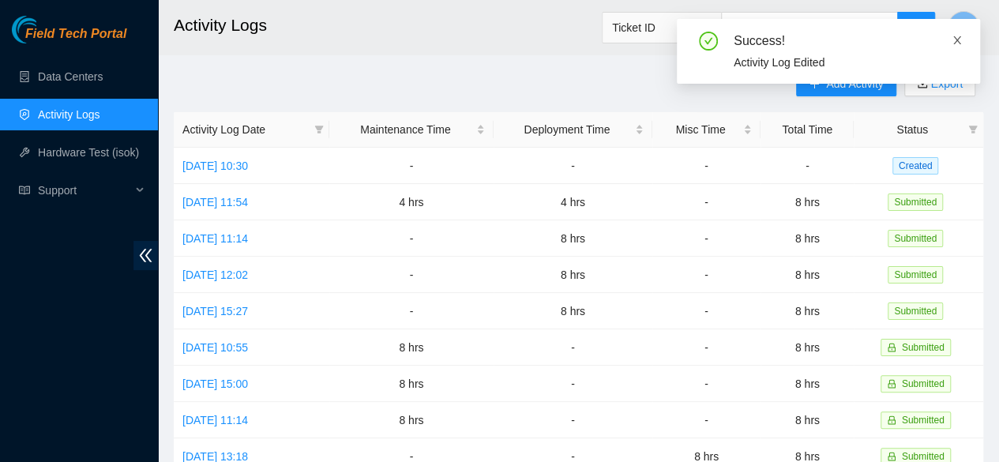
click at [956, 45] on icon "close" at bounding box center [957, 40] width 11 height 11
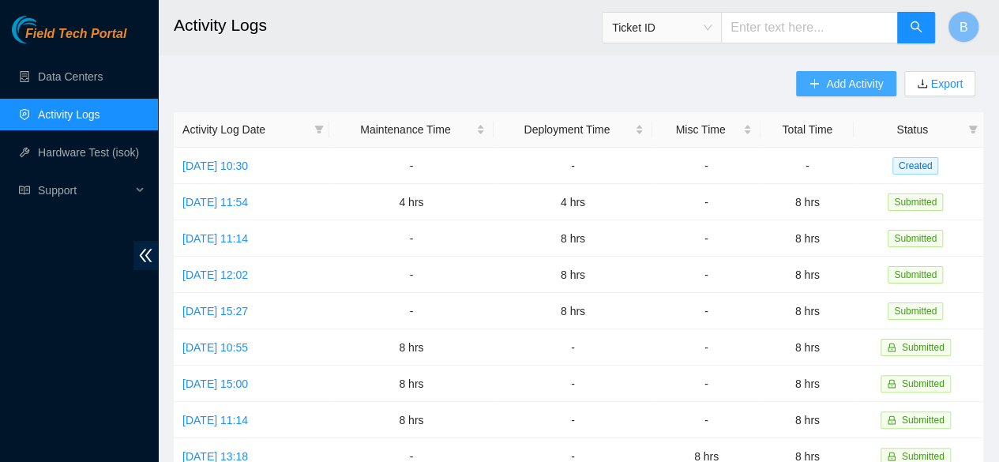
click at [863, 82] on span "Add Activity" at bounding box center [854, 83] width 57 height 17
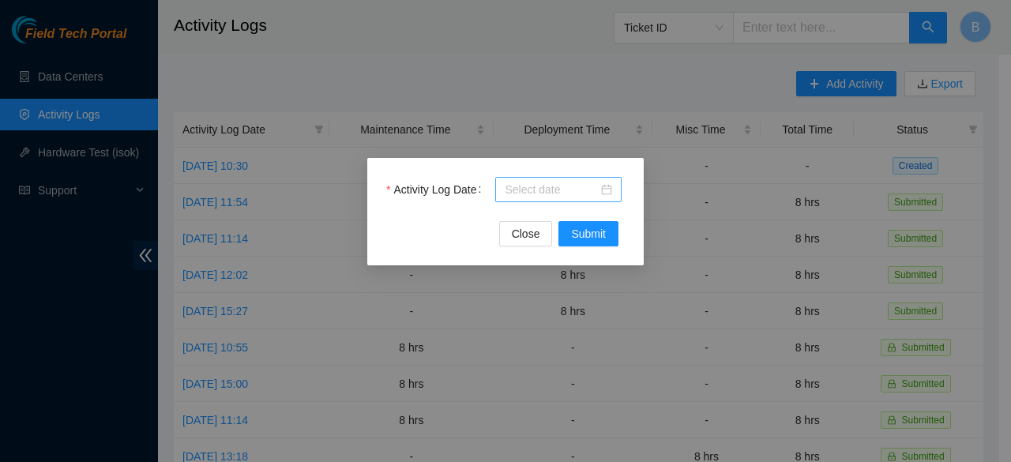
click at [563, 190] on input "Activity Log Date" at bounding box center [551, 189] width 93 height 17
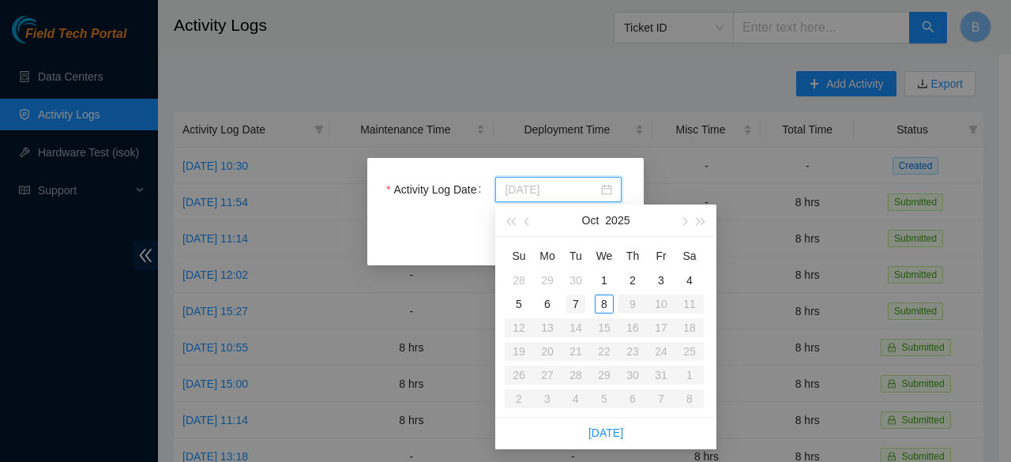
type input "[DATE]"
click at [573, 299] on div "7" at bounding box center [575, 304] width 19 height 19
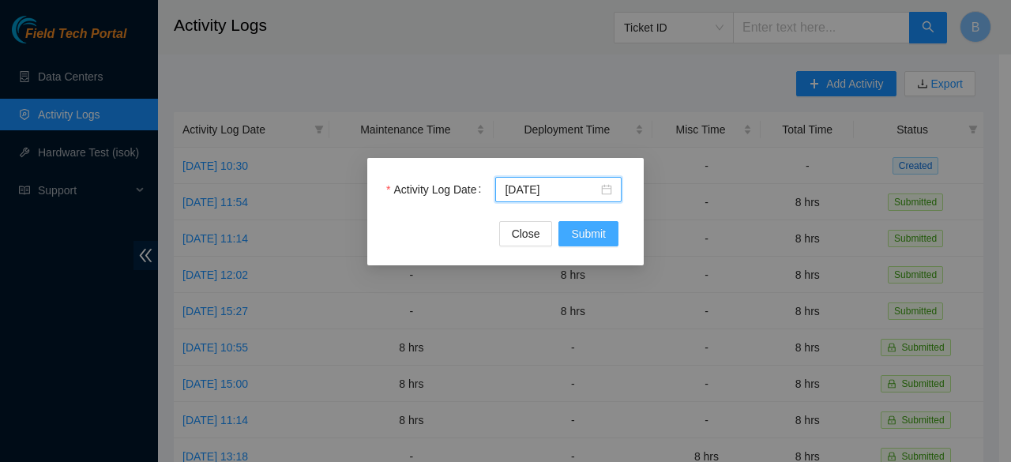
click at [585, 230] on span "Submit" at bounding box center [588, 233] width 35 height 17
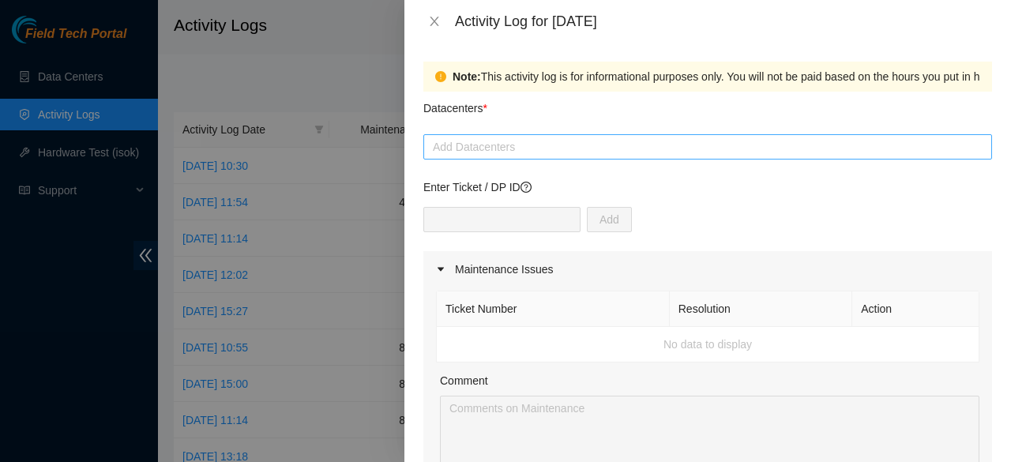
click at [490, 143] on div at bounding box center [707, 146] width 561 height 19
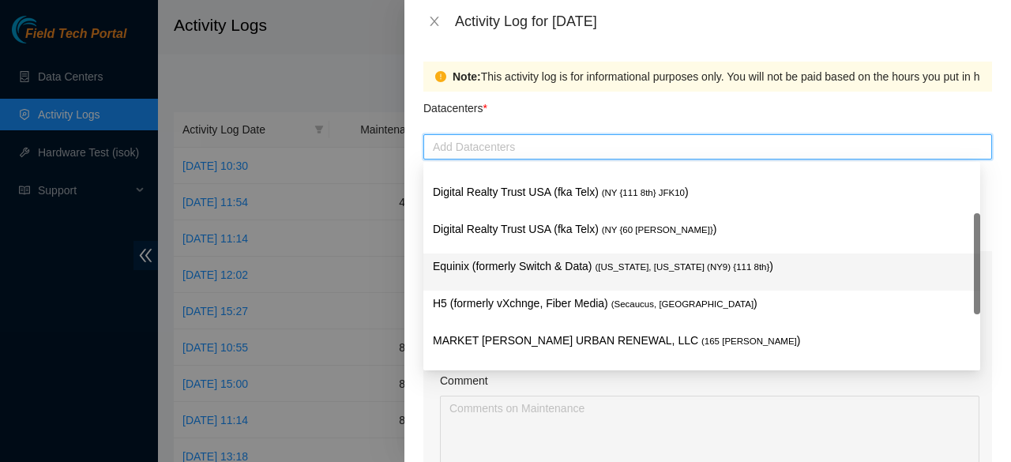
scroll to position [62, 0]
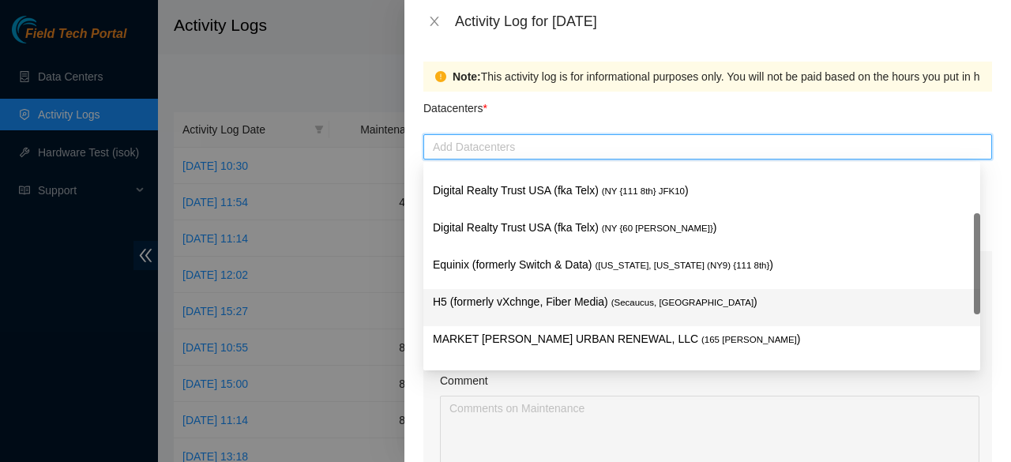
click at [508, 298] on p "H5 (formerly vXchnge, Fiber Media) ( Secaucus, NJ )" at bounding box center [702, 302] width 538 height 18
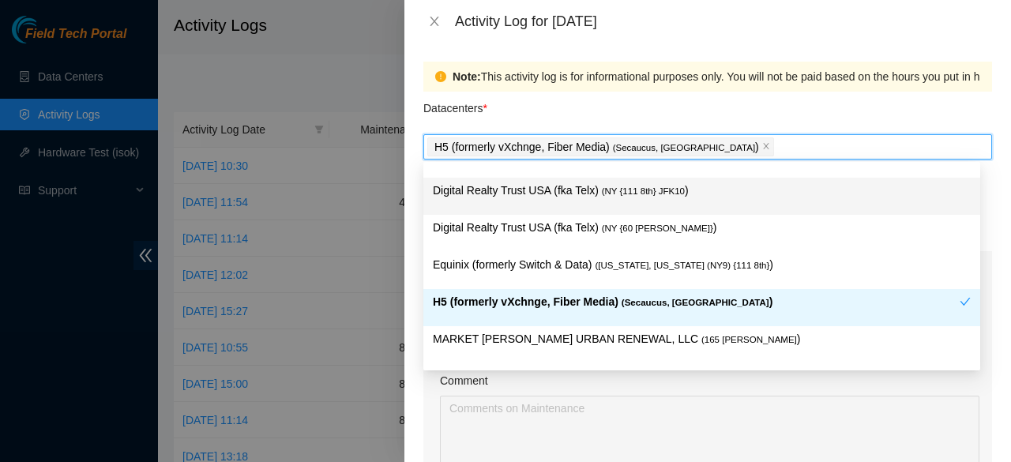
click at [558, 107] on div "Datacenters *" at bounding box center [707, 113] width 569 height 43
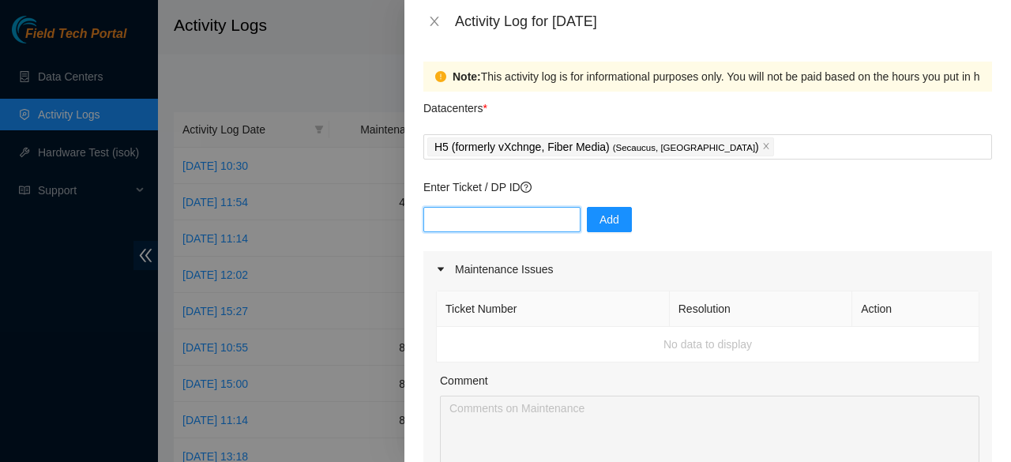
click at [494, 227] on input "text" at bounding box center [501, 219] width 157 height 25
paste input "DP84371"
type input "DP84371"
click at [616, 226] on button "Add" at bounding box center [609, 219] width 45 height 25
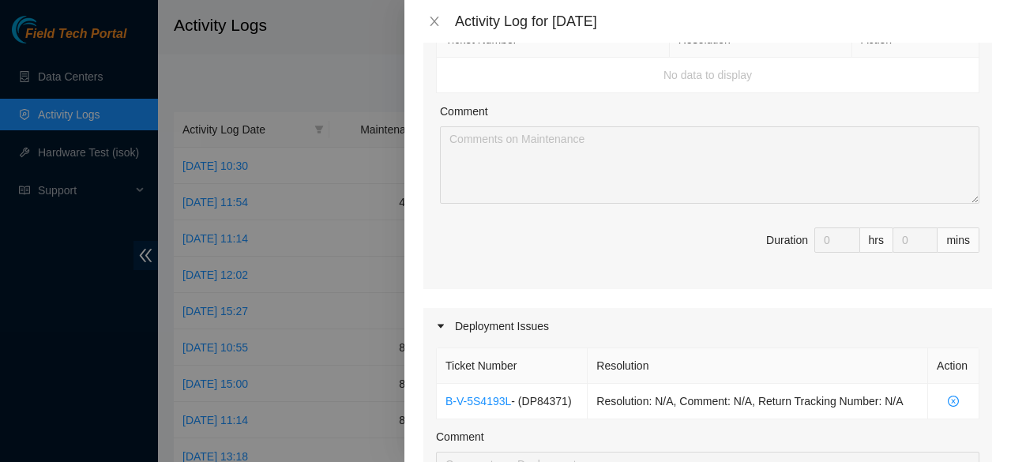
scroll to position [0, 0]
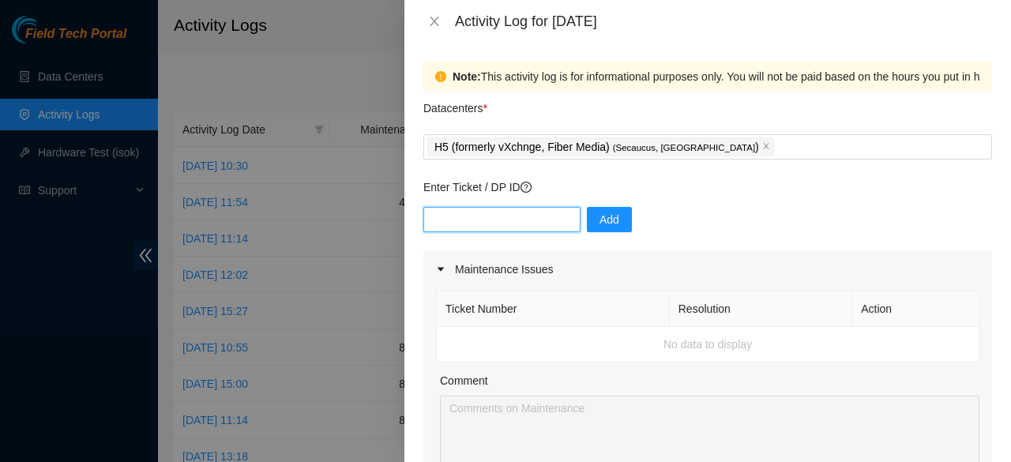
click at [498, 220] on input "text" at bounding box center [501, 219] width 157 height 25
type input "DP83262"
click at [600, 224] on span "Add" at bounding box center [610, 219] width 20 height 17
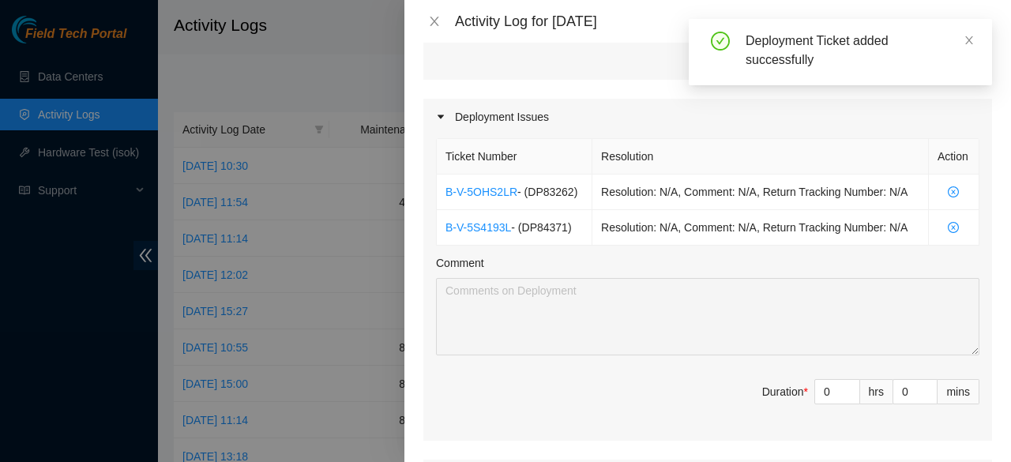
scroll to position [479, 0]
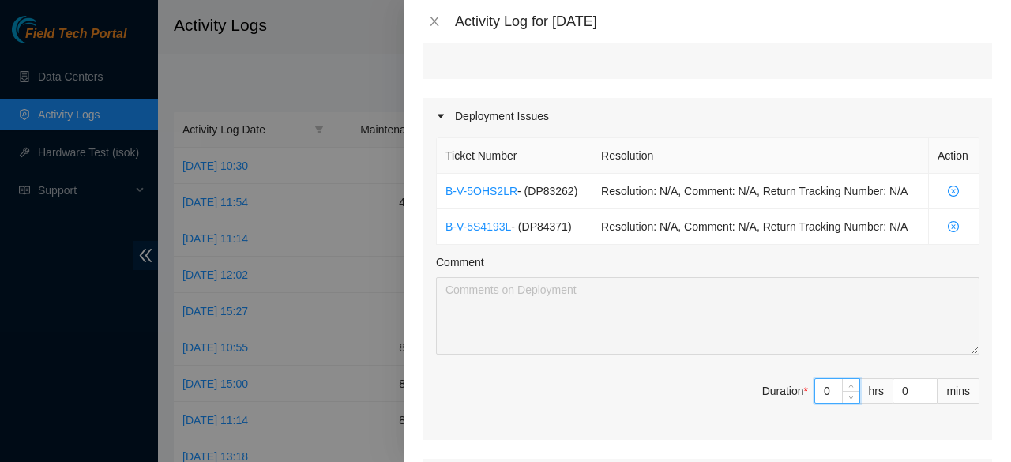
click at [821, 386] on input "0" at bounding box center [837, 391] width 44 height 24
type input "8"
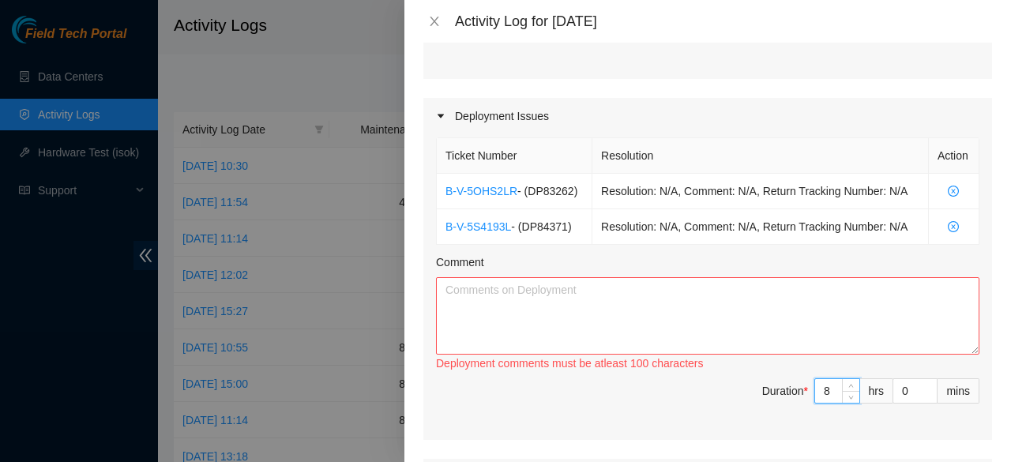
type input "8"
click at [542, 321] on textarea "Comment" at bounding box center [707, 315] width 543 height 77
paste textarea "DP84371"
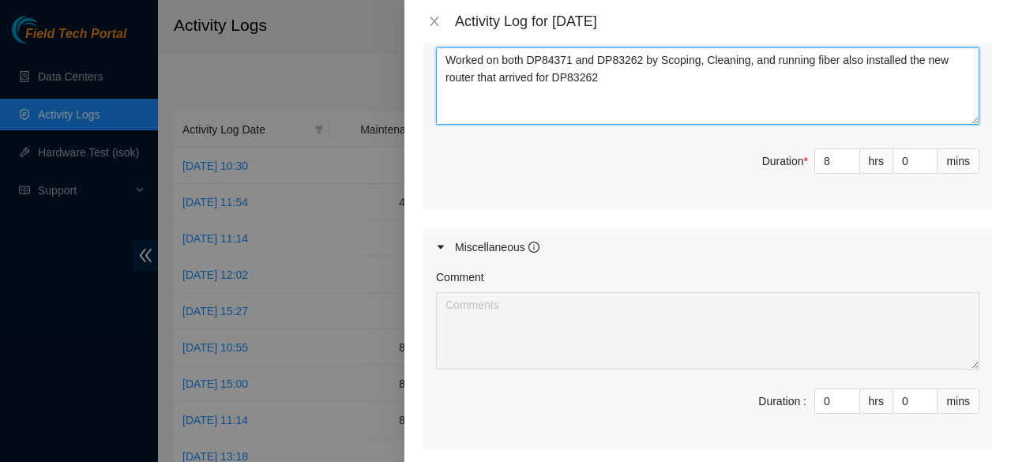
scroll to position [864, 0]
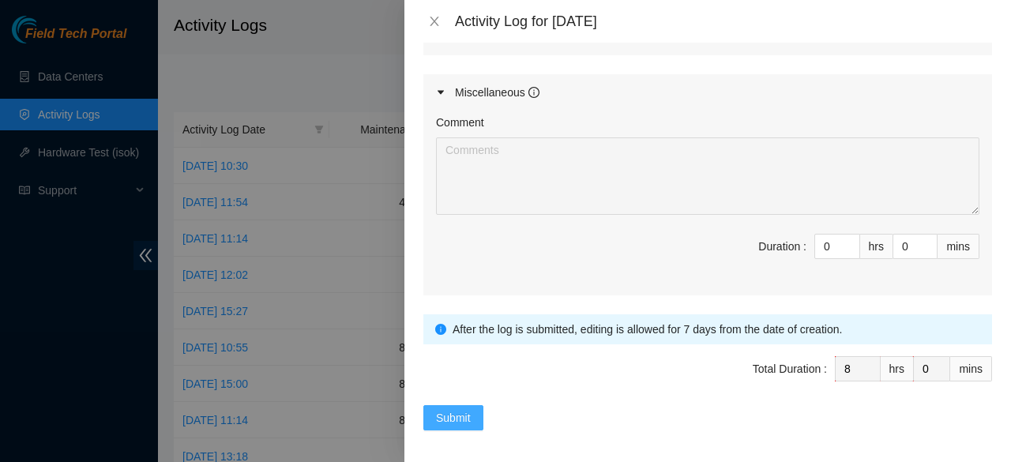
type textarea "Worked on both DP84371 and DP83262 by Scoping, Cleaning, and running fiber also…"
click at [447, 415] on span "Submit" at bounding box center [453, 417] width 35 height 17
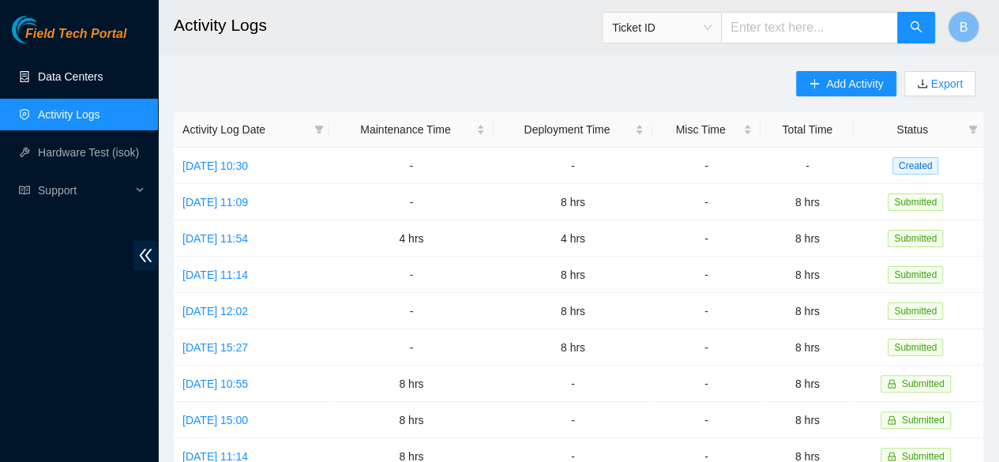
click at [68, 72] on link "Data Centers" at bounding box center [70, 76] width 65 height 13
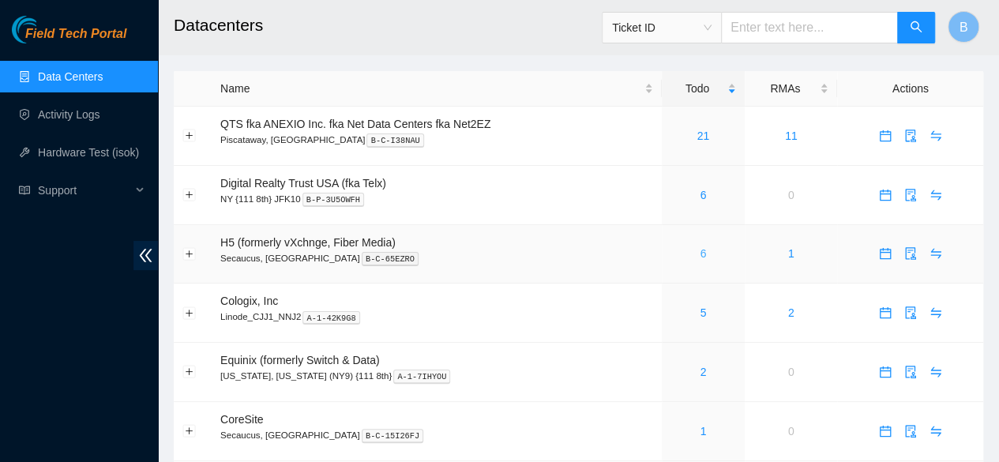
click at [701, 260] on link "6" at bounding box center [703, 253] width 6 height 13
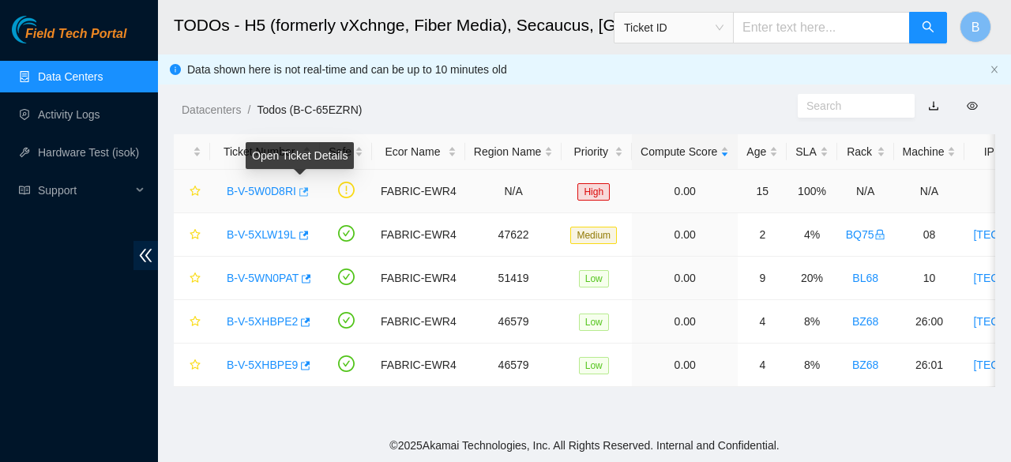
click at [303, 189] on icon "button" at bounding box center [303, 191] width 9 height 9
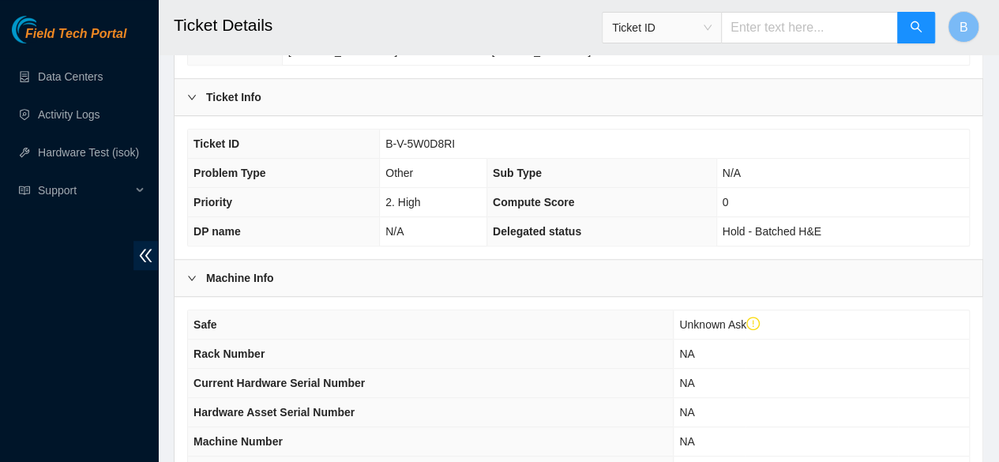
scroll to position [649, 0]
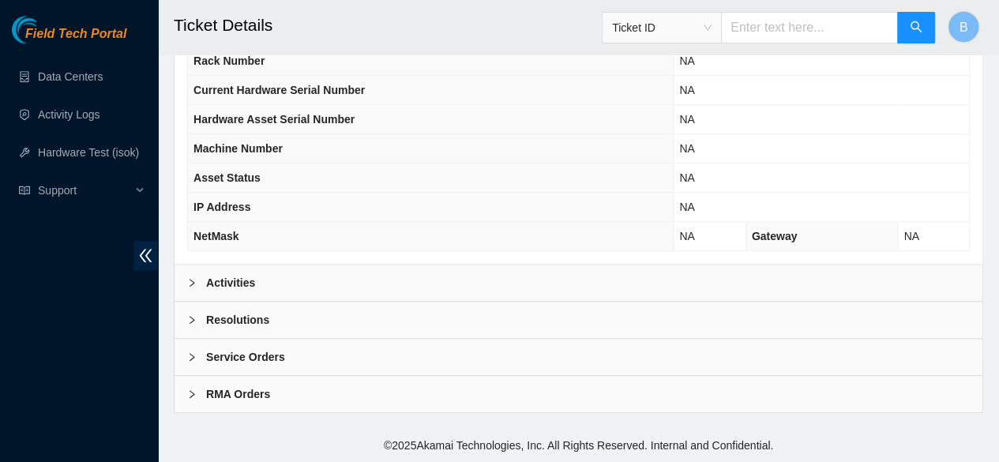
click at [224, 280] on b "Activities" at bounding box center [230, 282] width 49 height 17
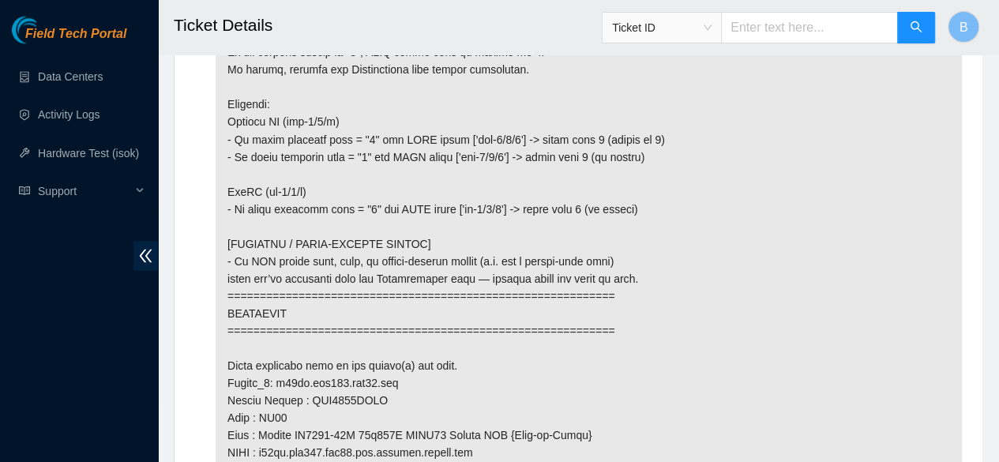
scroll to position [1403, 0]
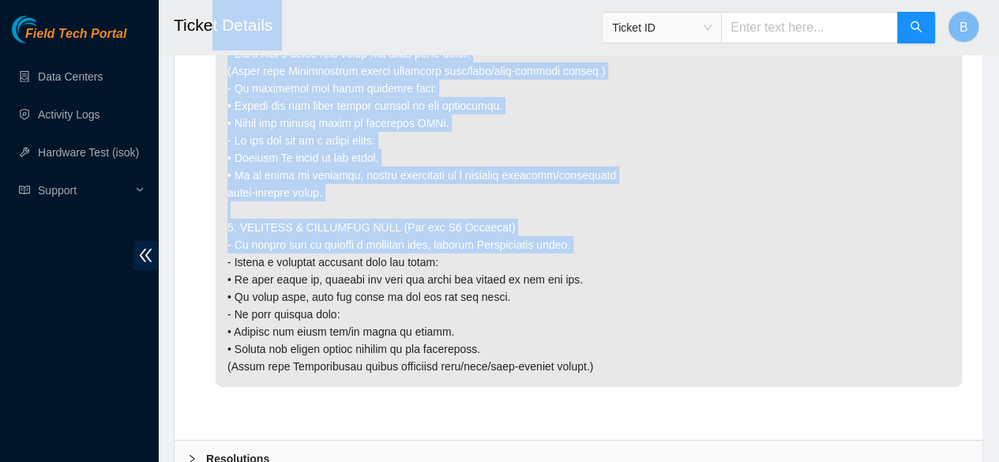
drag, startPoint x: 190, startPoint y: 282, endPoint x: 213, endPoint y: 52, distance: 231.0
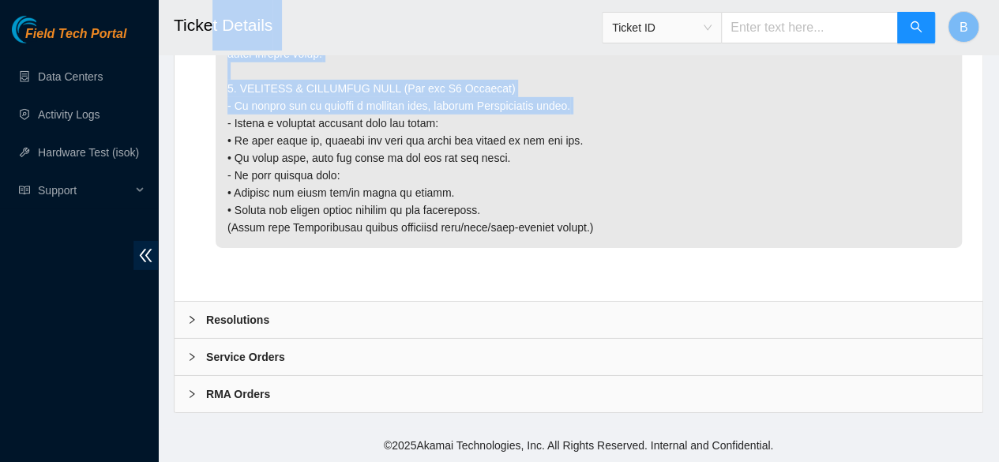
scroll to position [2483, 0]
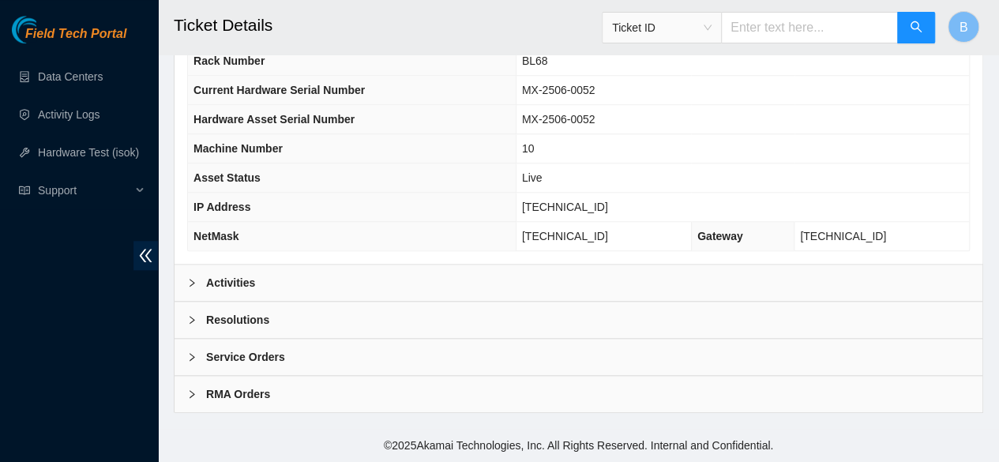
scroll to position [618, 0]
click at [224, 286] on b "Activities" at bounding box center [230, 282] width 49 height 17
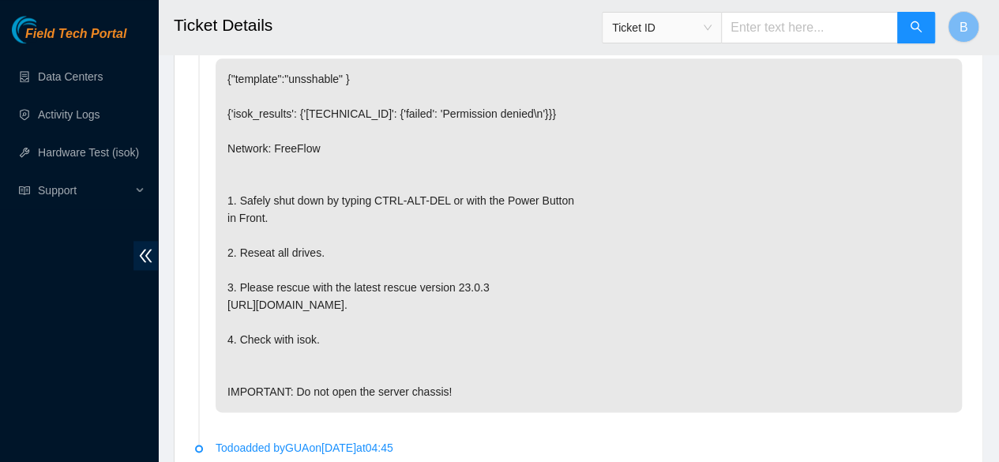
scroll to position [897, 0]
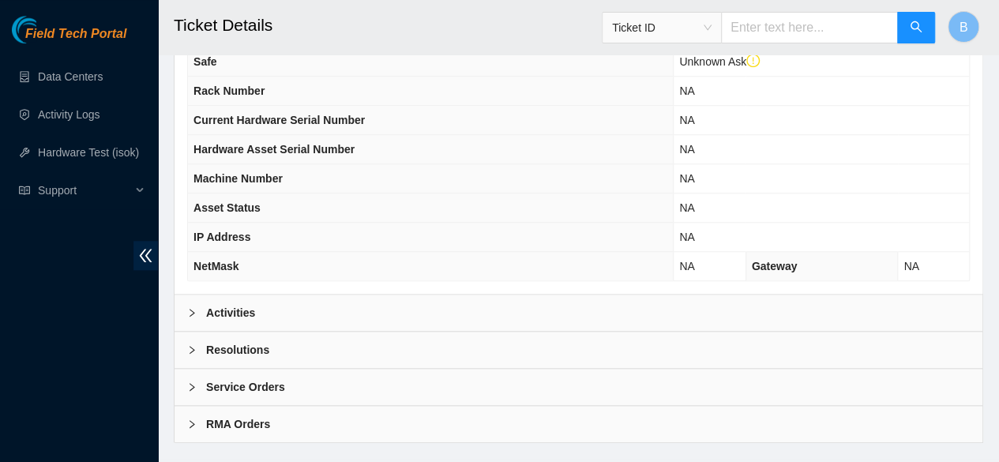
scroll to position [611, 0]
click at [201, 312] on div "Activities" at bounding box center [579, 312] width 808 height 36
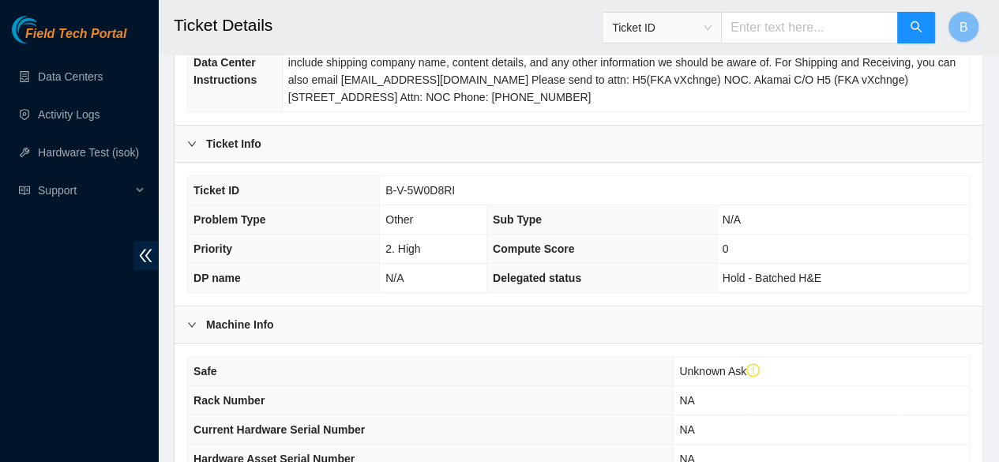
scroll to position [294, 0]
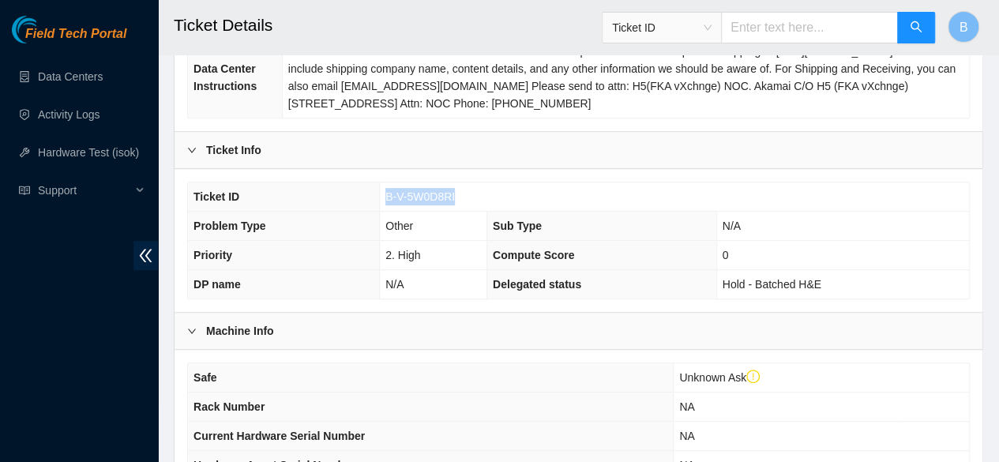
drag, startPoint x: 460, startPoint y: 211, endPoint x: 382, endPoint y: 200, distance: 78.2
click at [382, 200] on td "B-V-5W0D8RI" at bounding box center [674, 196] width 589 height 29
copy span "B-V-5W0D8RI"
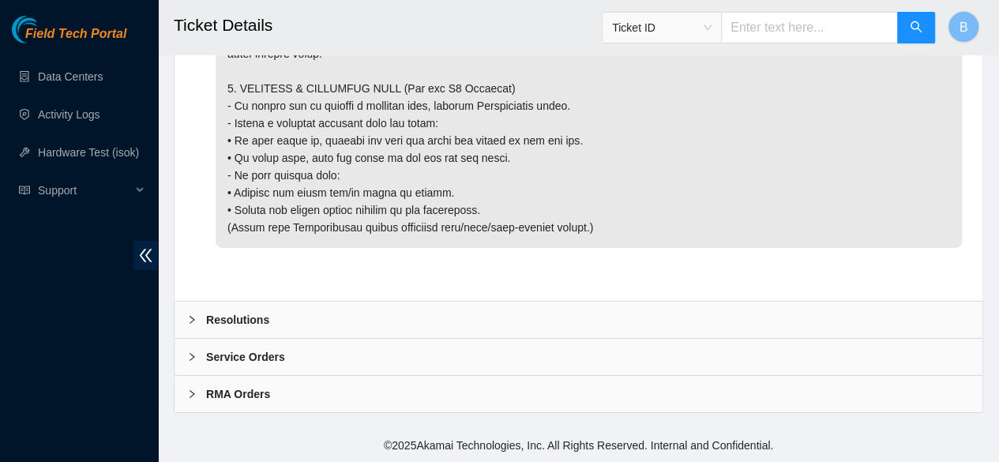
scroll to position [2507, 0]
